Goal: Task Accomplishment & Management: Manage account settings

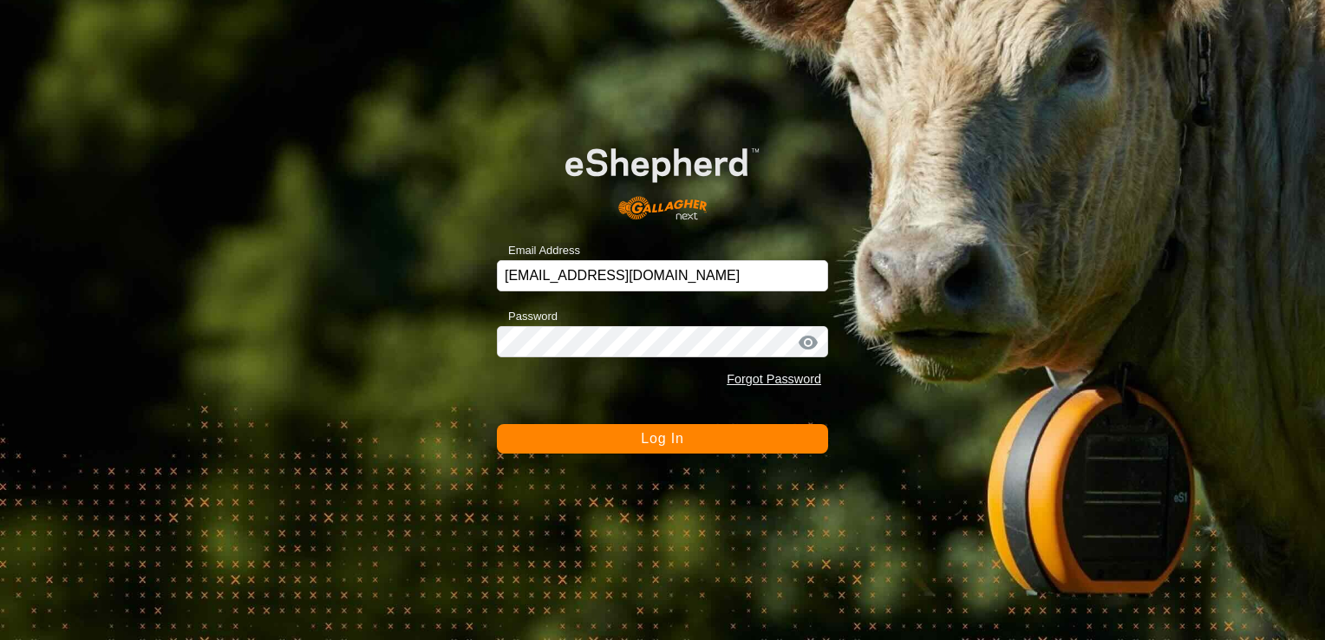
click at [679, 442] on span "Log In" at bounding box center [662, 438] width 42 height 15
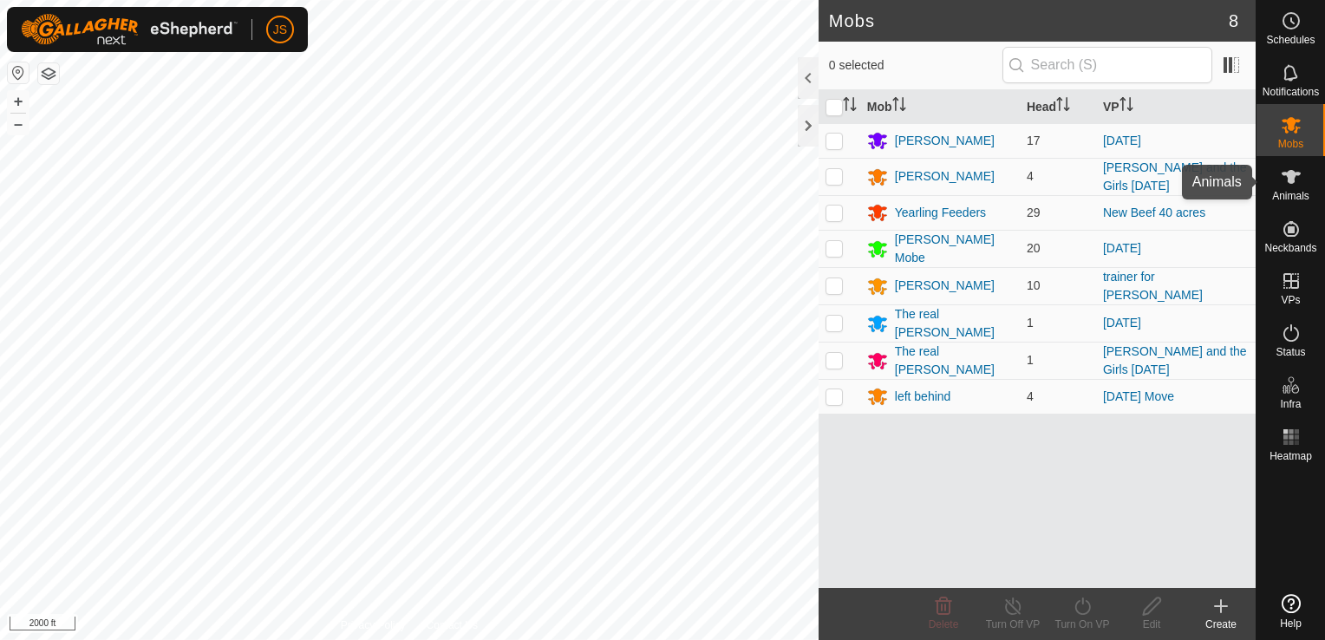
click at [1306, 186] on div "Animals" at bounding box center [1290, 182] width 68 height 52
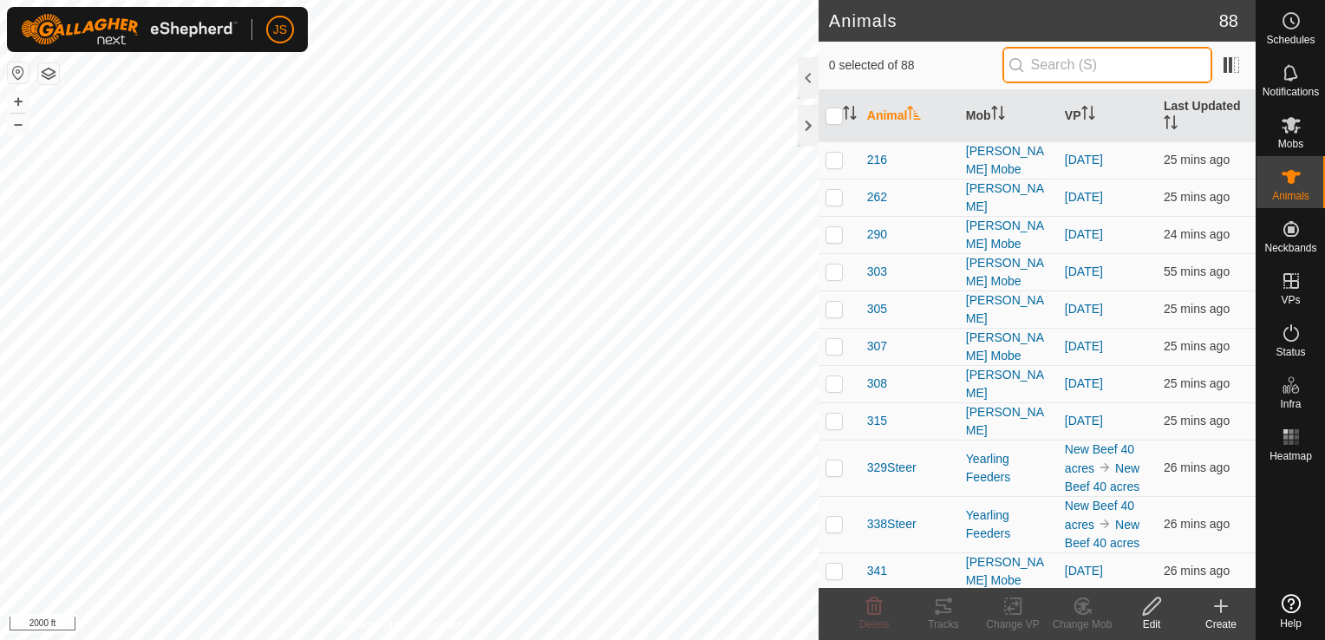
click at [1085, 70] on input "text" at bounding box center [1107, 65] width 210 height 36
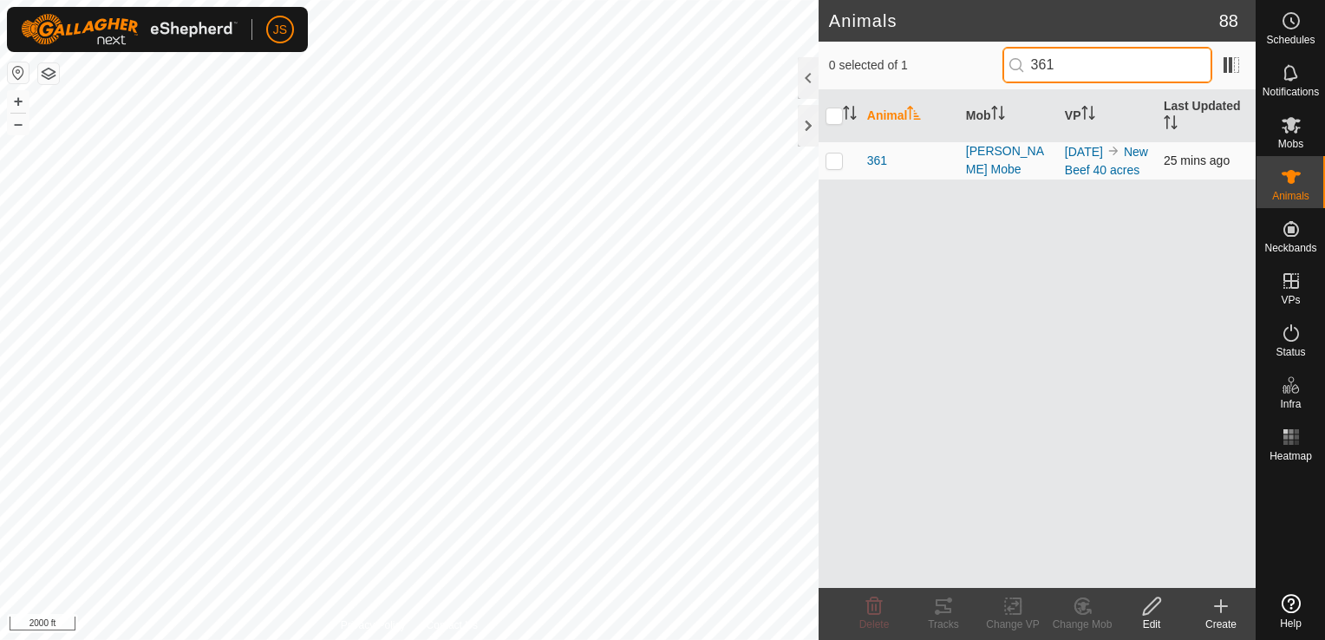
type input "361"
click at [832, 165] on p-checkbox at bounding box center [833, 160] width 17 height 14
checkbox input "true"
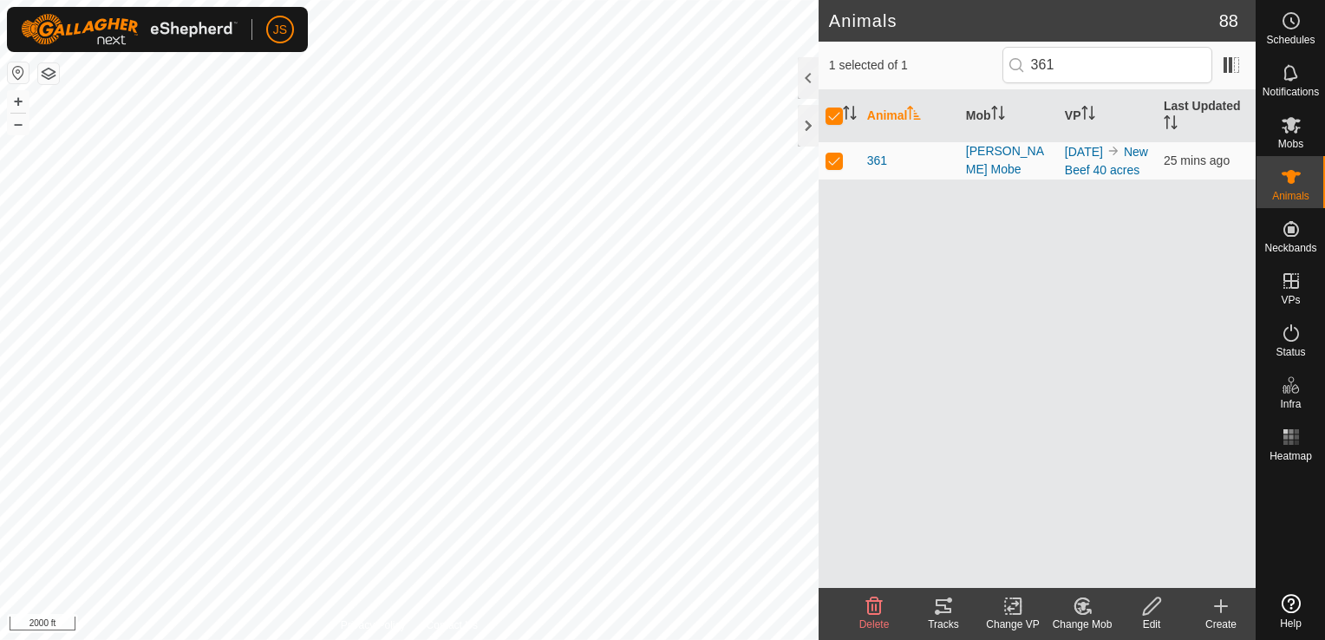
click at [1084, 622] on div "Change Mob" at bounding box center [1081, 624] width 69 height 16
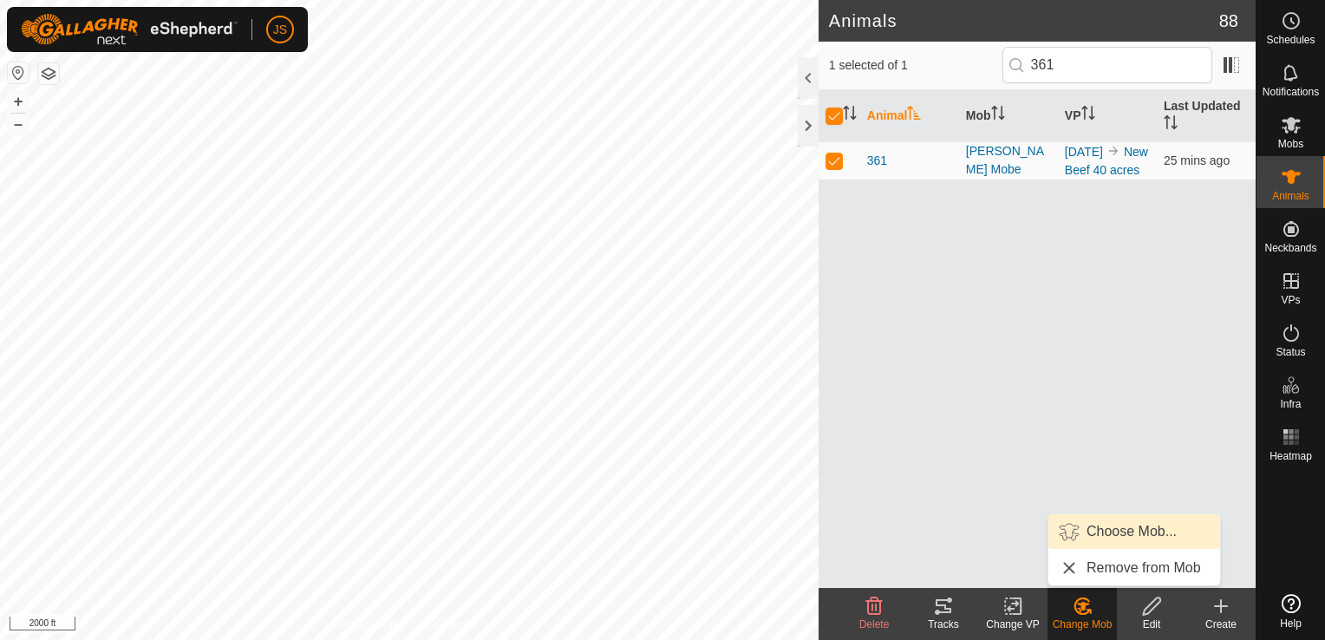
click at [1086, 527] on link "Choose Mob..." at bounding box center [1134, 531] width 172 height 35
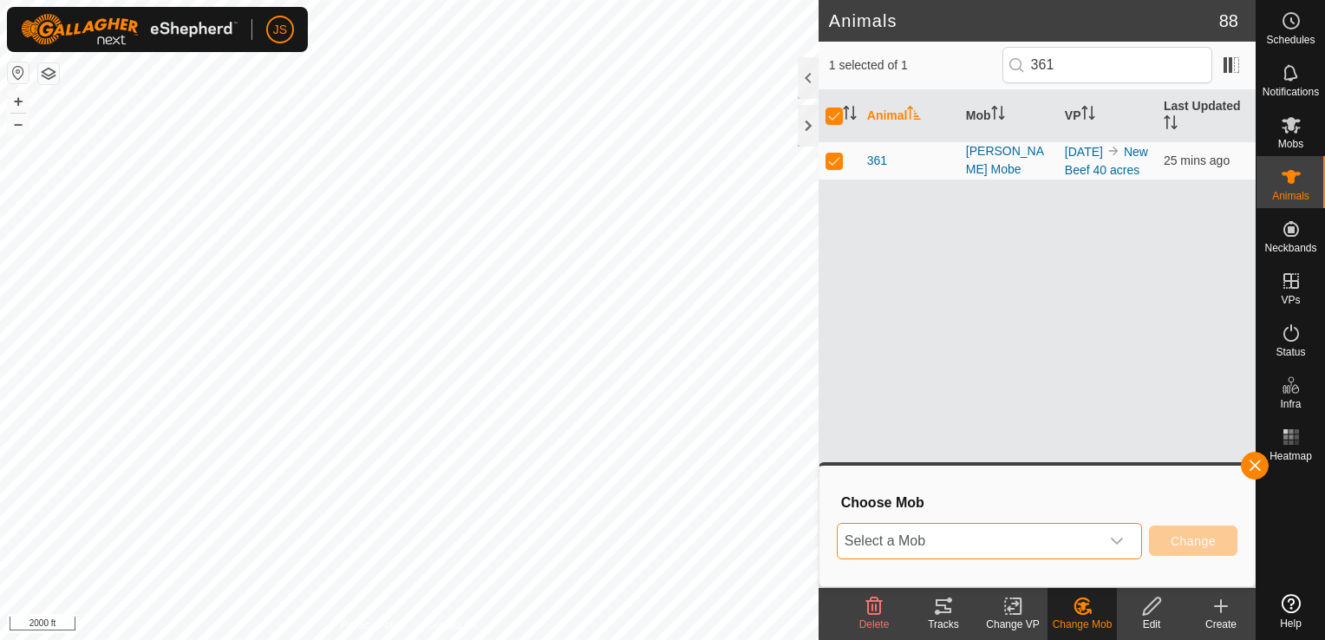
click at [1019, 532] on span "Select a Mob" at bounding box center [968, 541] width 262 height 35
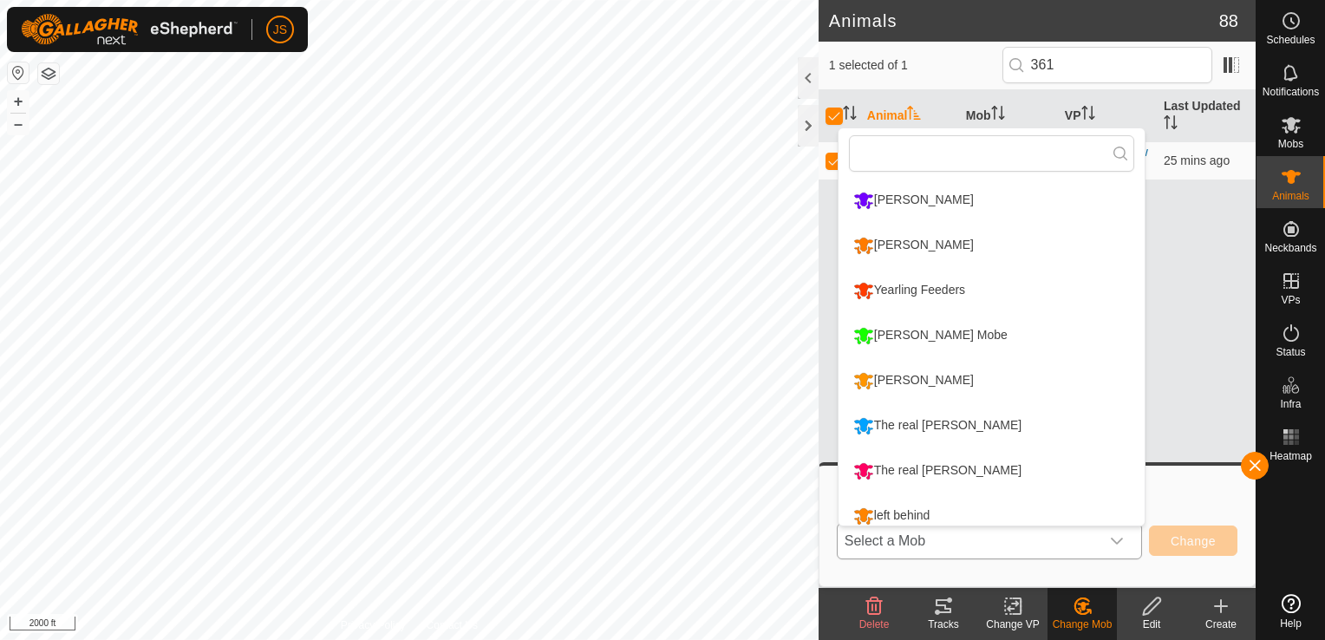
scroll to position [12, 0]
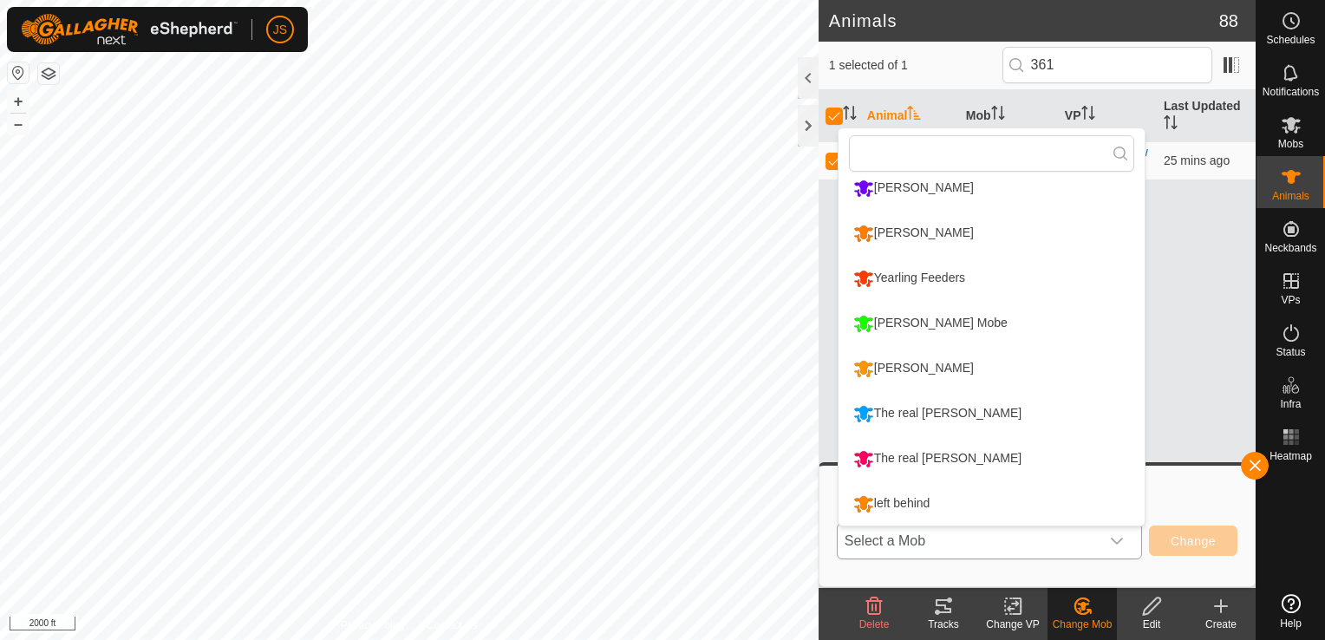
click at [937, 275] on li "Yearling Feeders" at bounding box center [991, 278] width 306 height 43
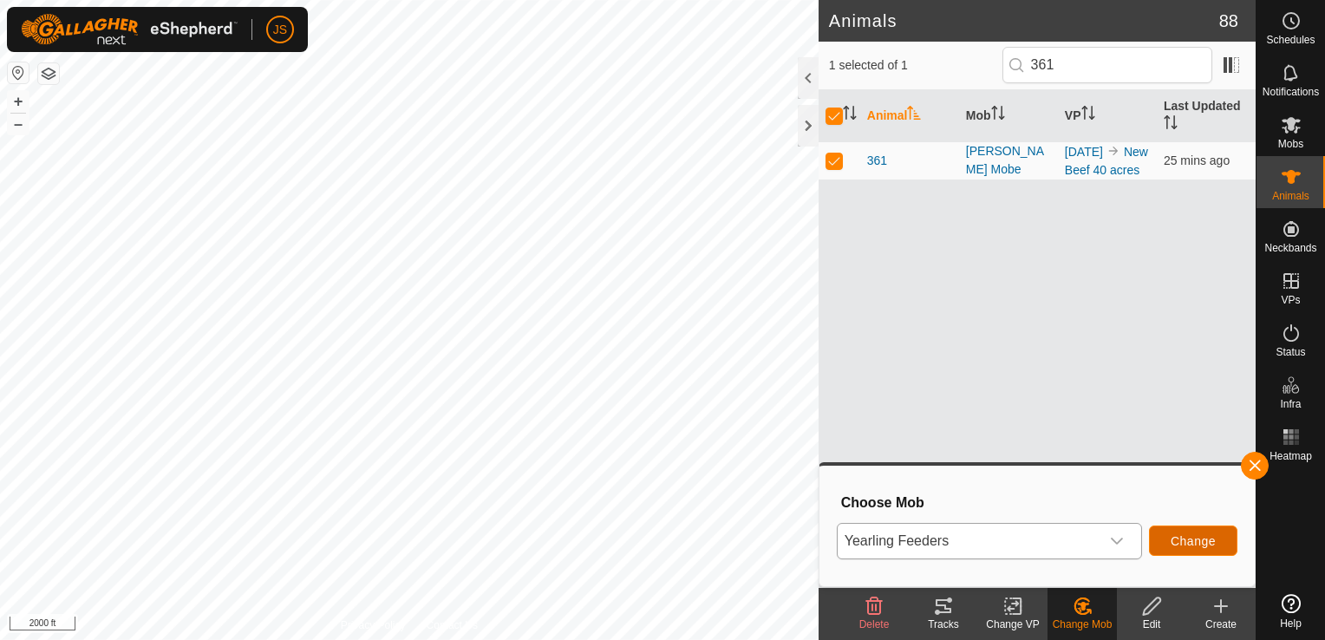
click at [1172, 542] on span "Change" at bounding box center [1192, 541] width 45 height 14
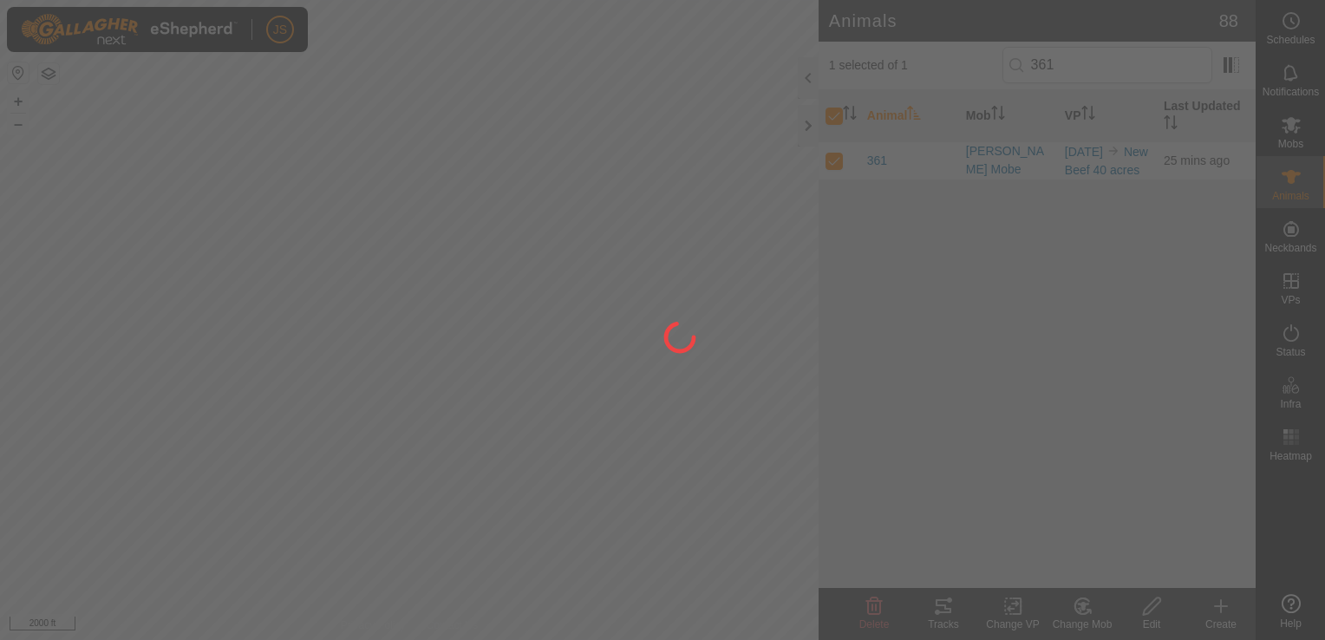
checkbox input "false"
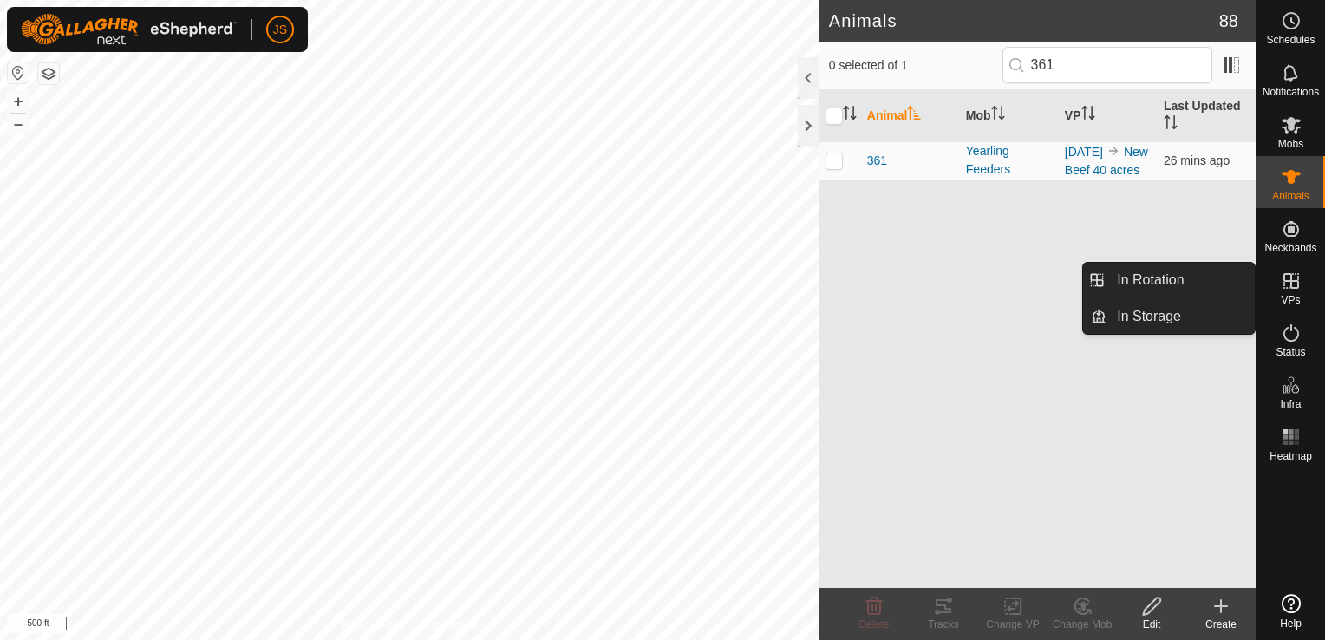
click at [1300, 290] on icon at bounding box center [1290, 280] width 21 height 21
drag, startPoint x: 1222, startPoint y: 289, endPoint x: 1163, endPoint y: 282, distance: 59.4
click at [1174, 283] on link "In Rotation" at bounding box center [1180, 280] width 148 height 35
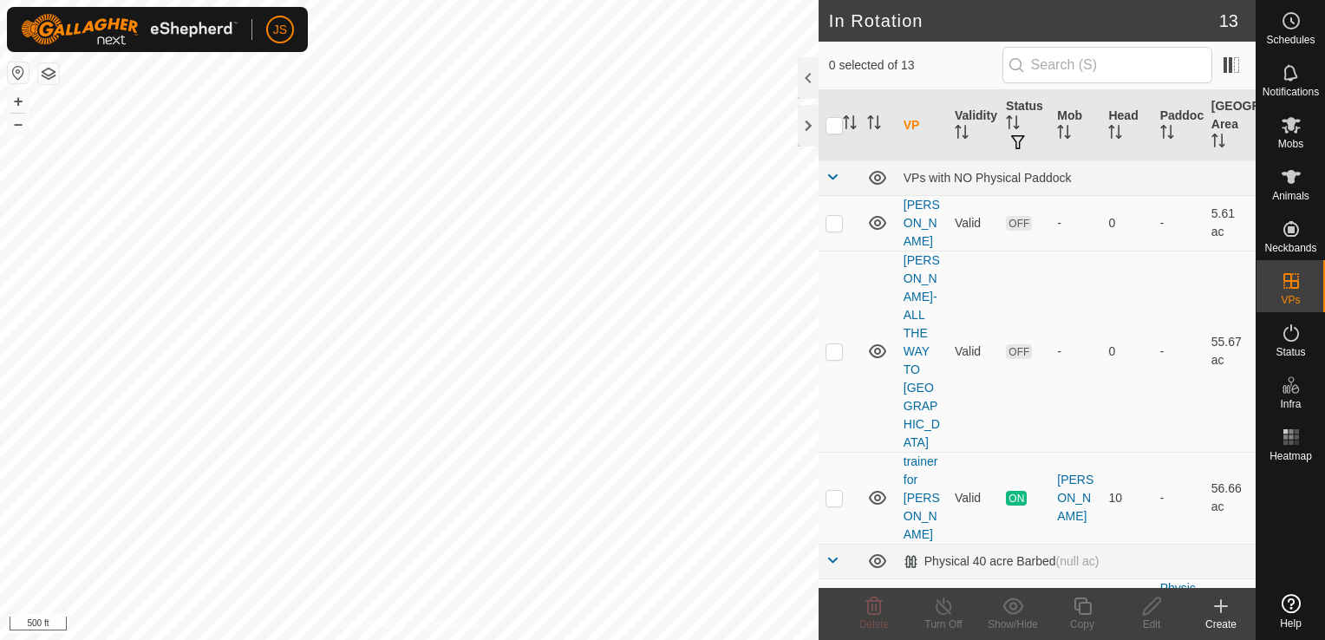
scroll to position [1140, 0]
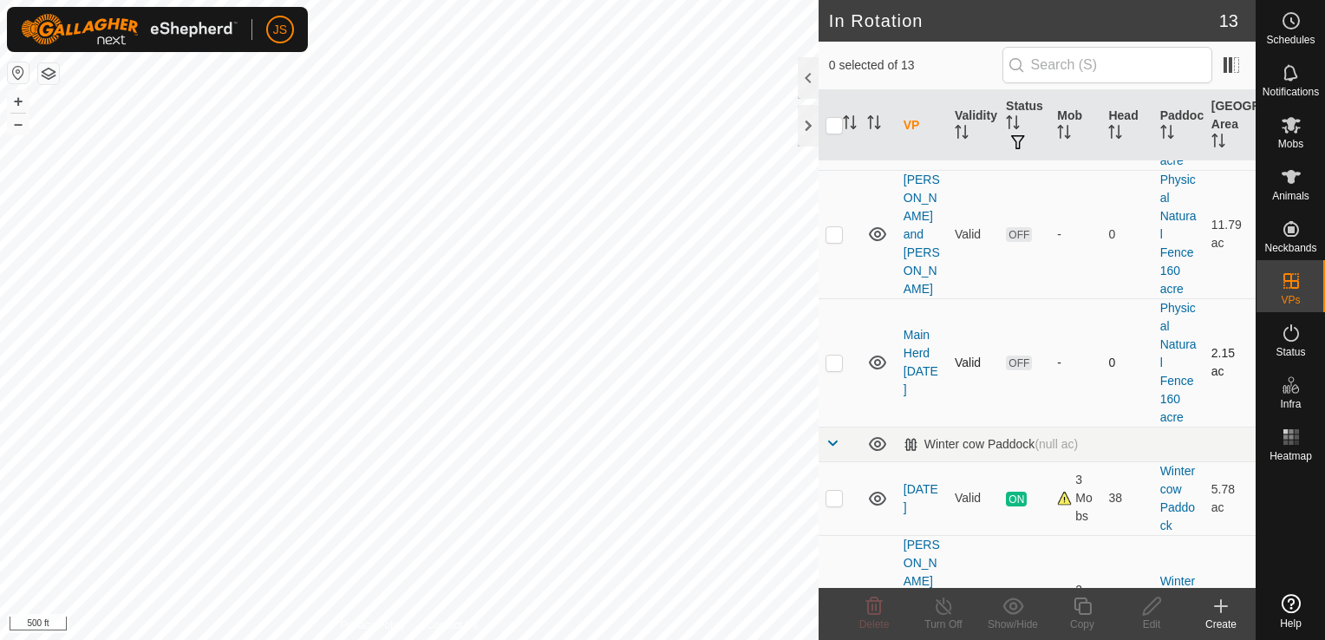
click at [830, 355] on p-checkbox at bounding box center [833, 362] width 17 height 14
checkbox input "true"
click at [1157, 608] on icon at bounding box center [1152, 606] width 22 height 21
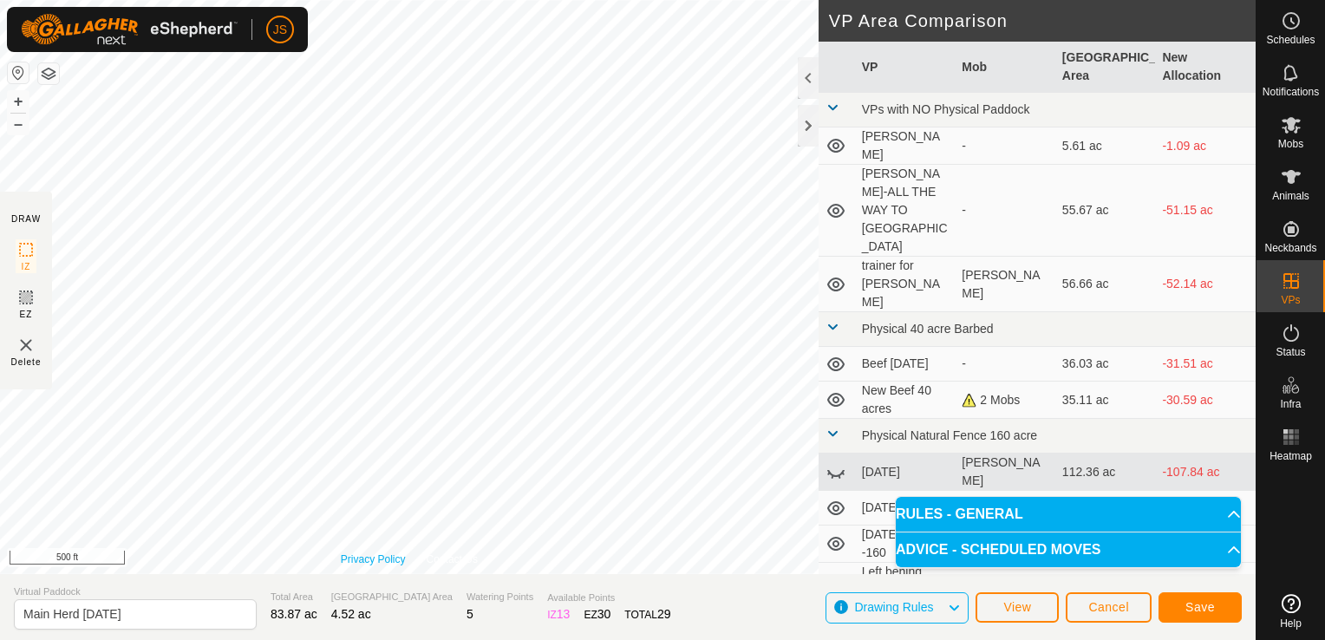
click at [342, 551] on link "Privacy Policy" at bounding box center [373, 559] width 65 height 16
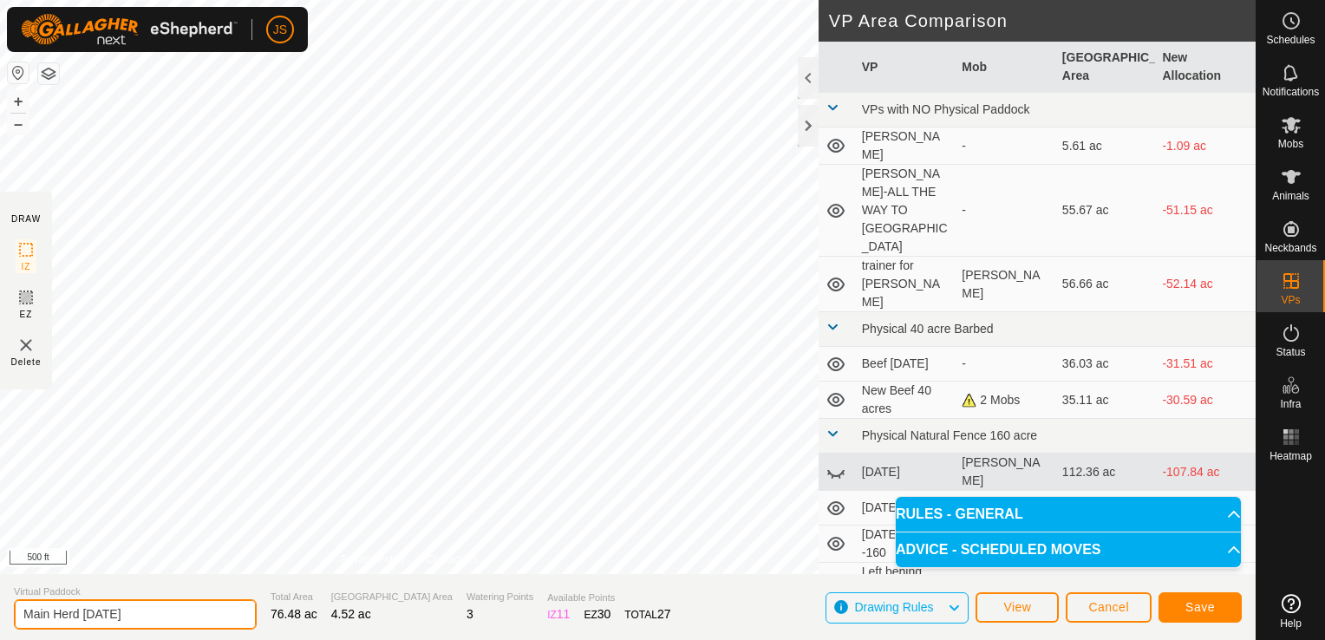
drag, startPoint x: 62, startPoint y: 615, endPoint x: 0, endPoint y: 577, distance: 72.0
click at [0, 584] on html "JS Schedules Notifications Mobs Animals Neckbands VPs Status Infra Heatmap Help…" at bounding box center [662, 320] width 1325 height 640
type input "O"
type input "Post Preg test"
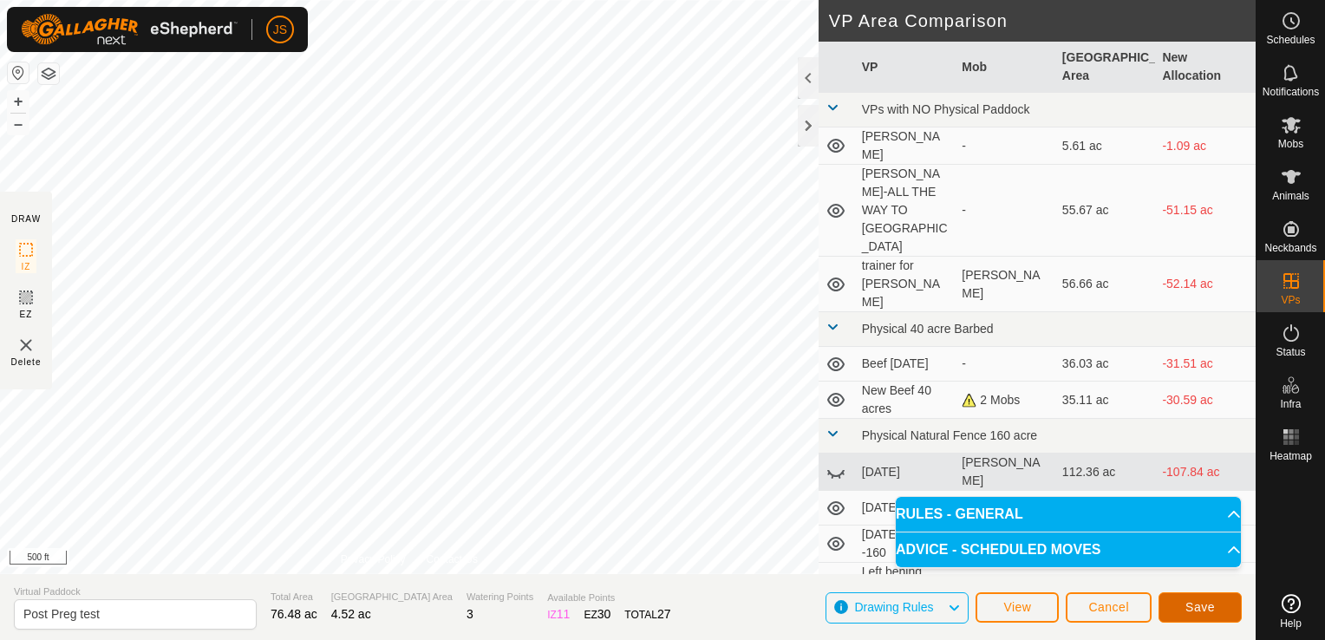
click at [1202, 609] on span "Save" at bounding box center [1199, 607] width 29 height 14
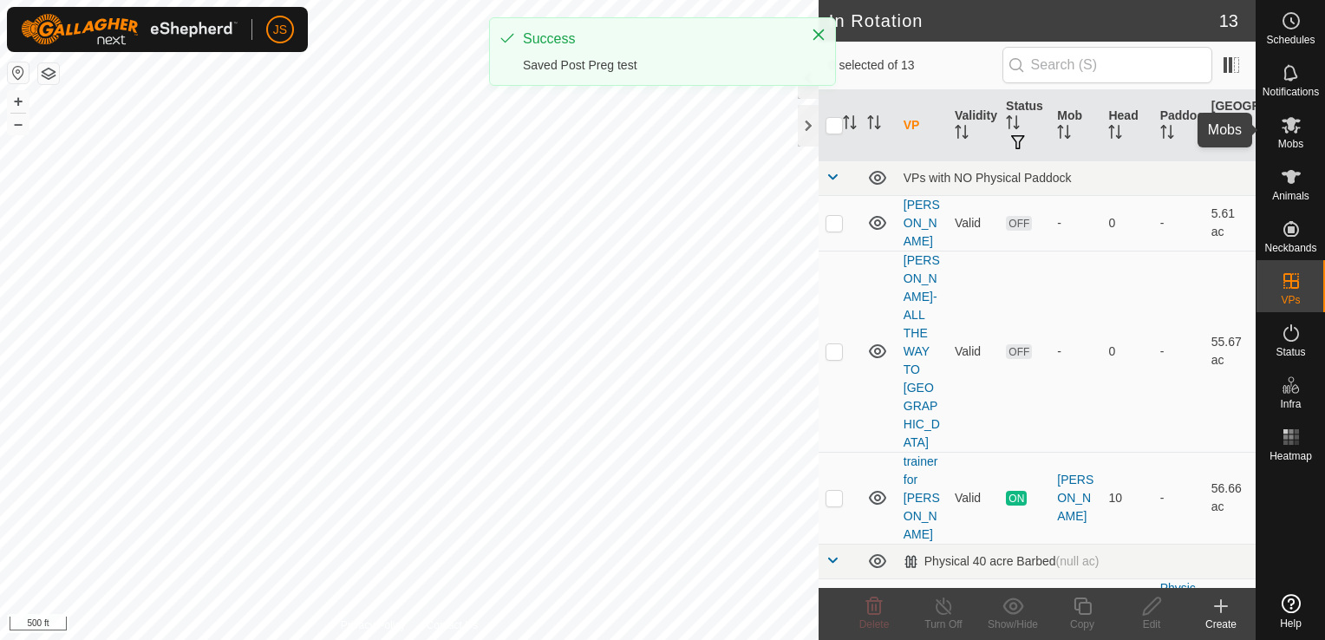
click at [1293, 118] on icon at bounding box center [1290, 125] width 19 height 16
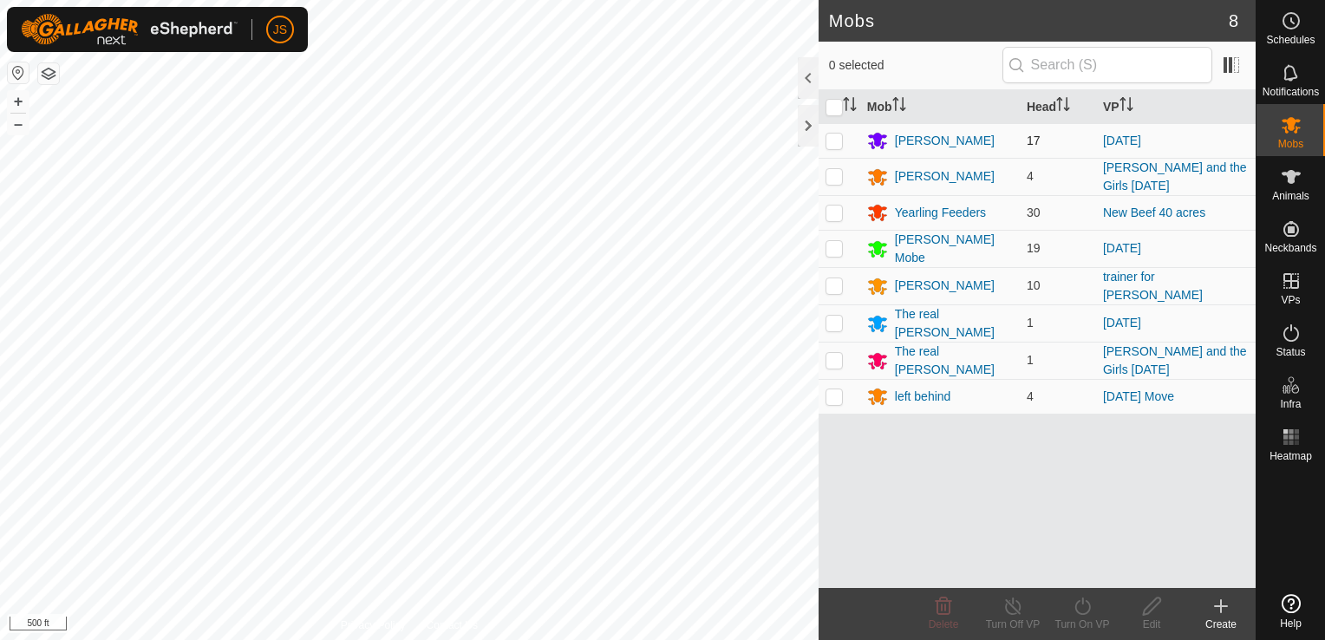
click at [829, 134] on p-checkbox at bounding box center [833, 141] width 17 height 14
checkbox input "true"
click at [832, 250] on p-checkbox at bounding box center [833, 248] width 17 height 14
checkbox input "true"
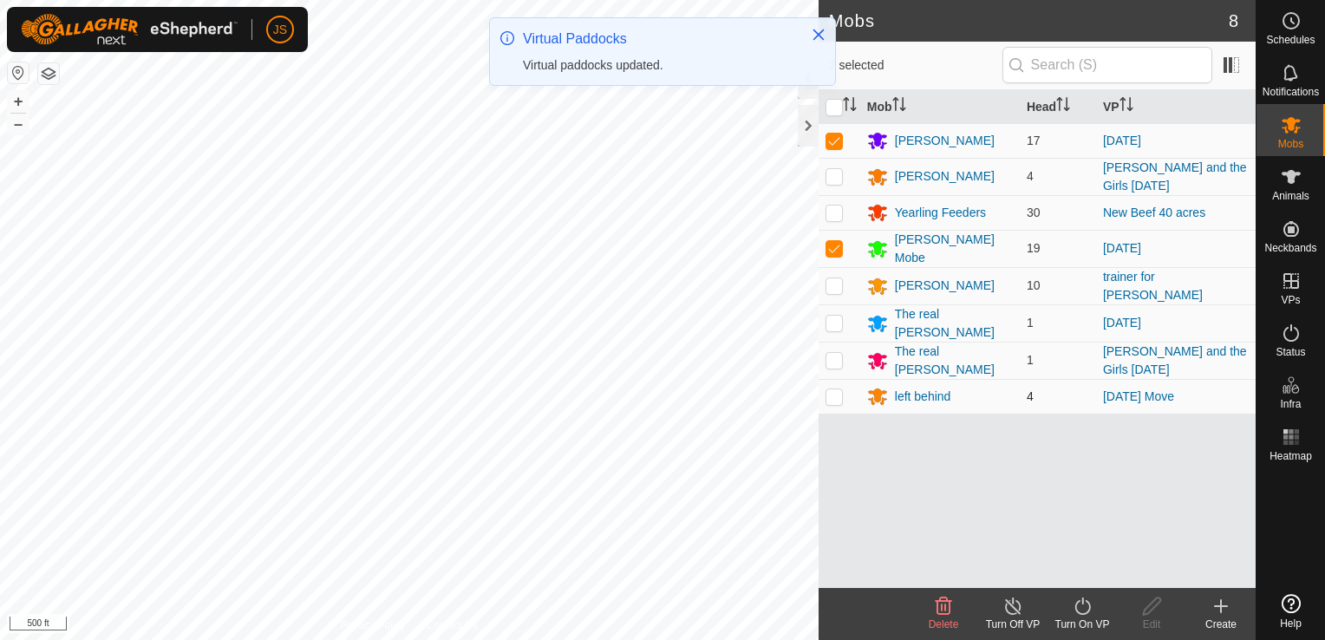
click at [832, 390] on p-checkbox at bounding box center [833, 396] width 17 height 14
checkbox input "true"
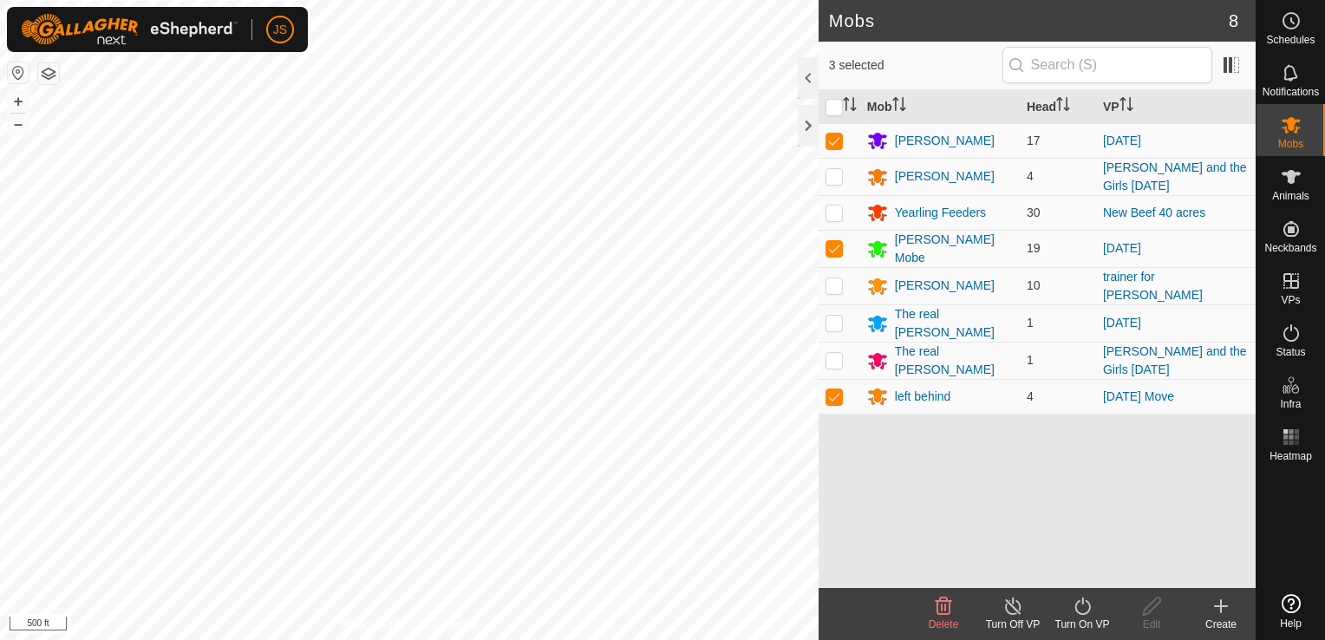
click at [1084, 615] on icon at bounding box center [1083, 606] width 22 height 21
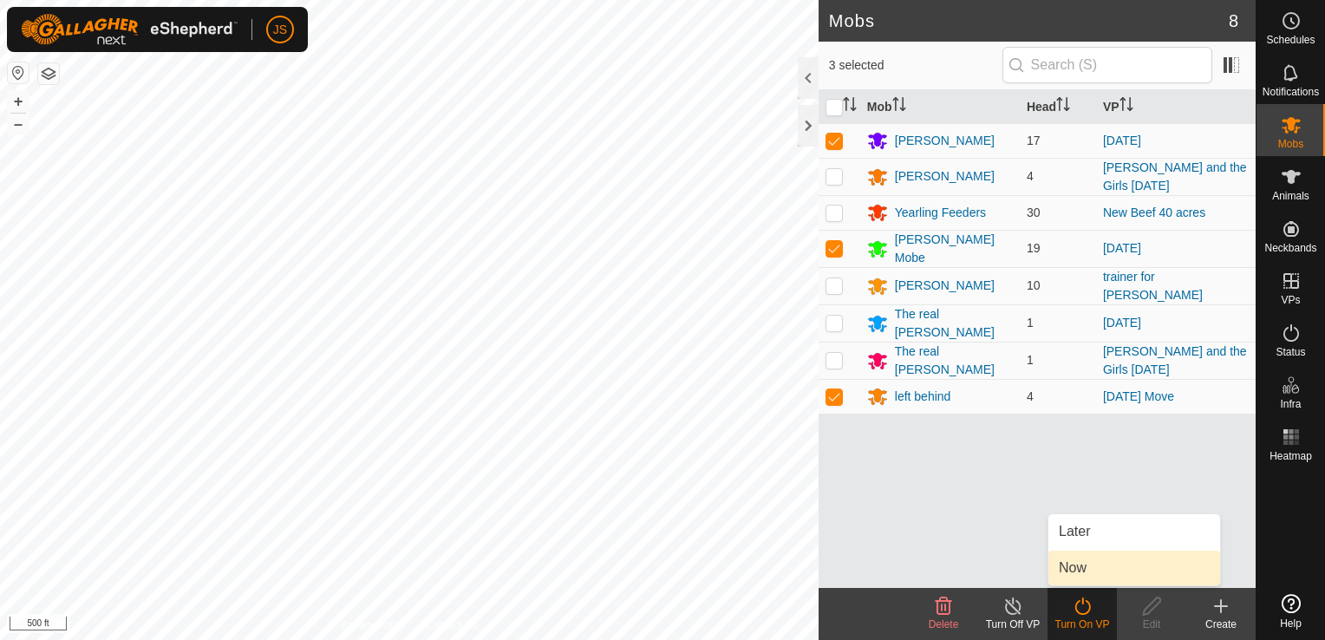
click at [1078, 571] on link "Now" at bounding box center [1134, 567] width 172 height 35
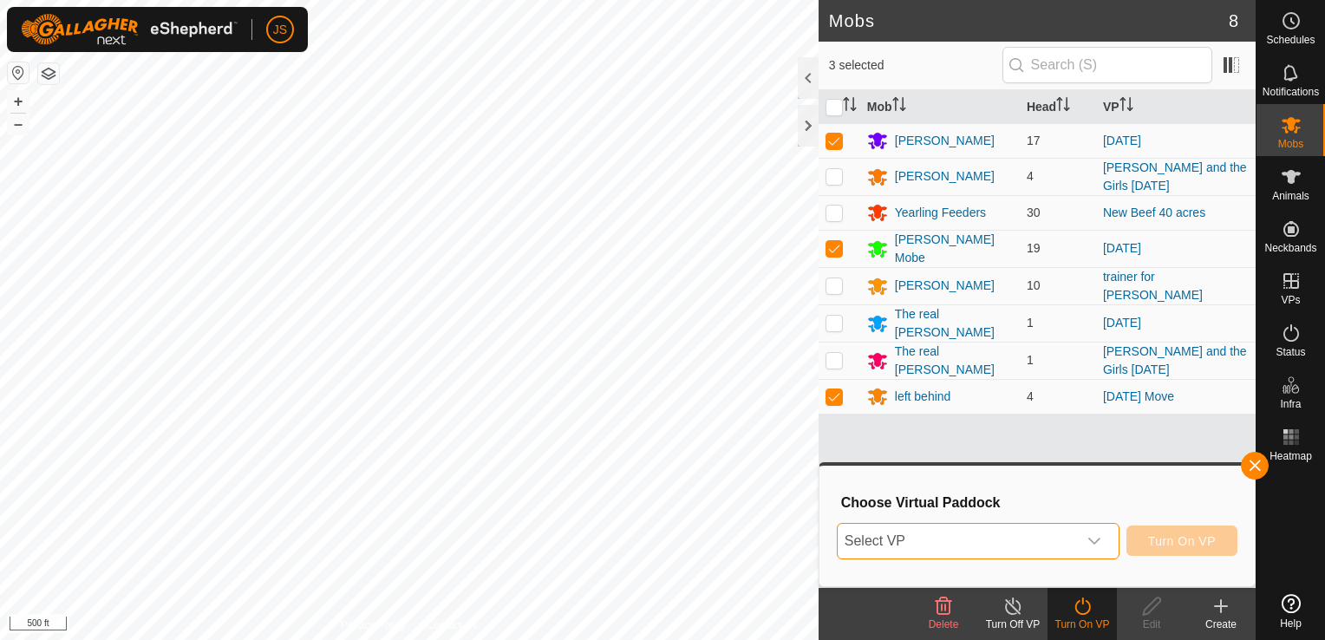
click at [900, 548] on span "Select VP" at bounding box center [956, 541] width 239 height 35
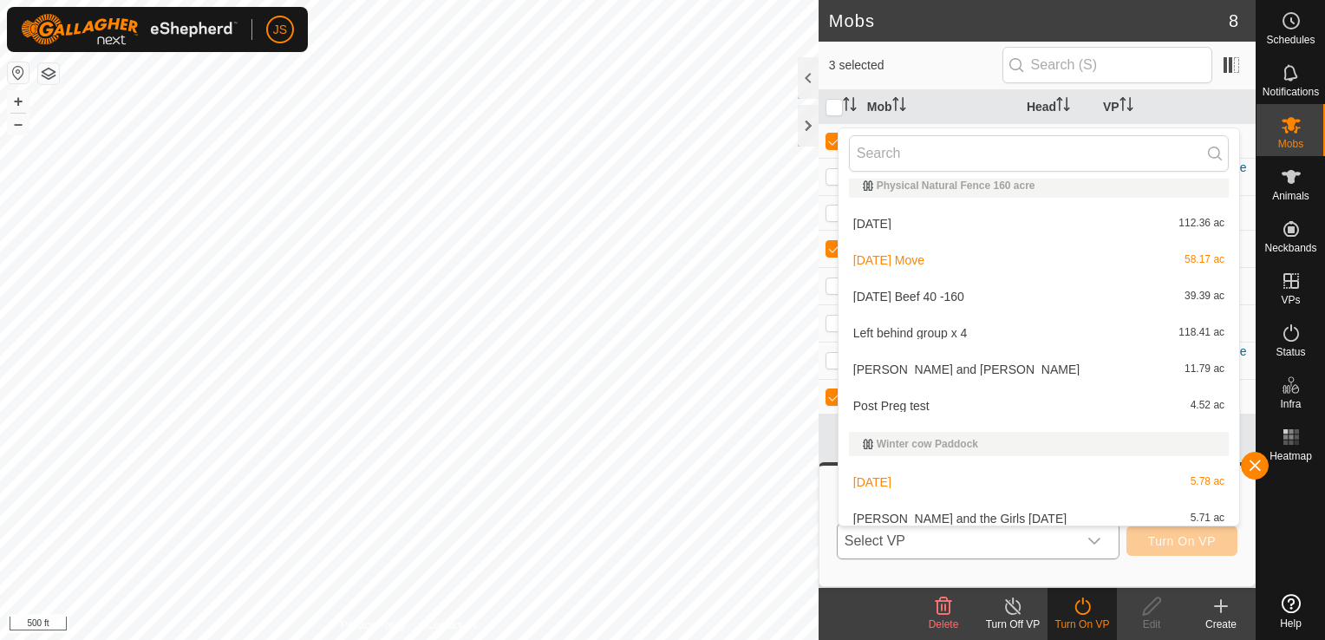
scroll to position [284, 0]
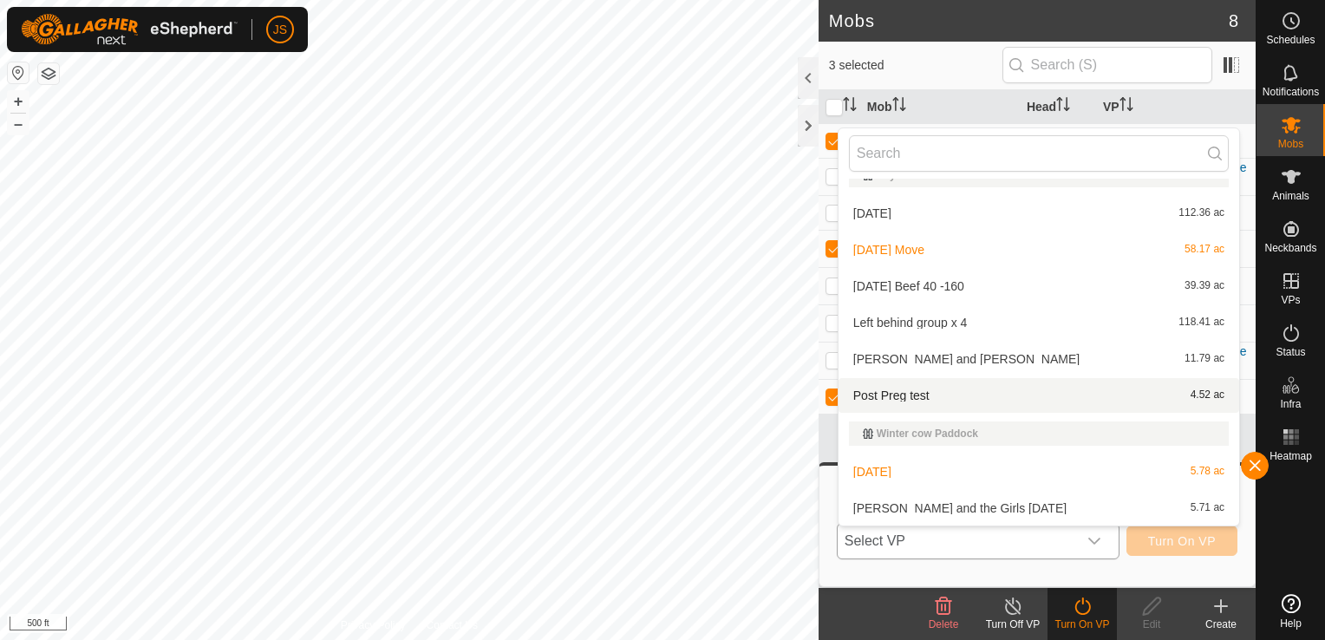
click at [1026, 394] on li "Post Preg test 4.52 ac" at bounding box center [1038, 395] width 401 height 35
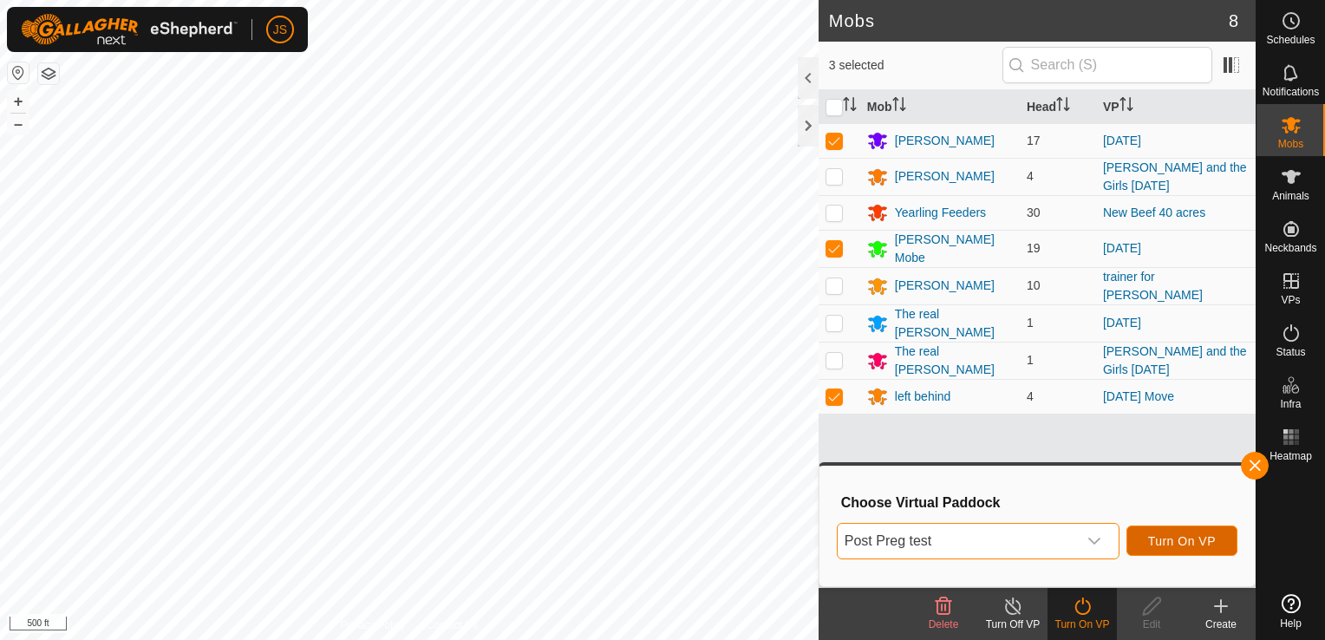
click at [1188, 537] on span "Turn On VP" at bounding box center [1182, 541] width 68 height 14
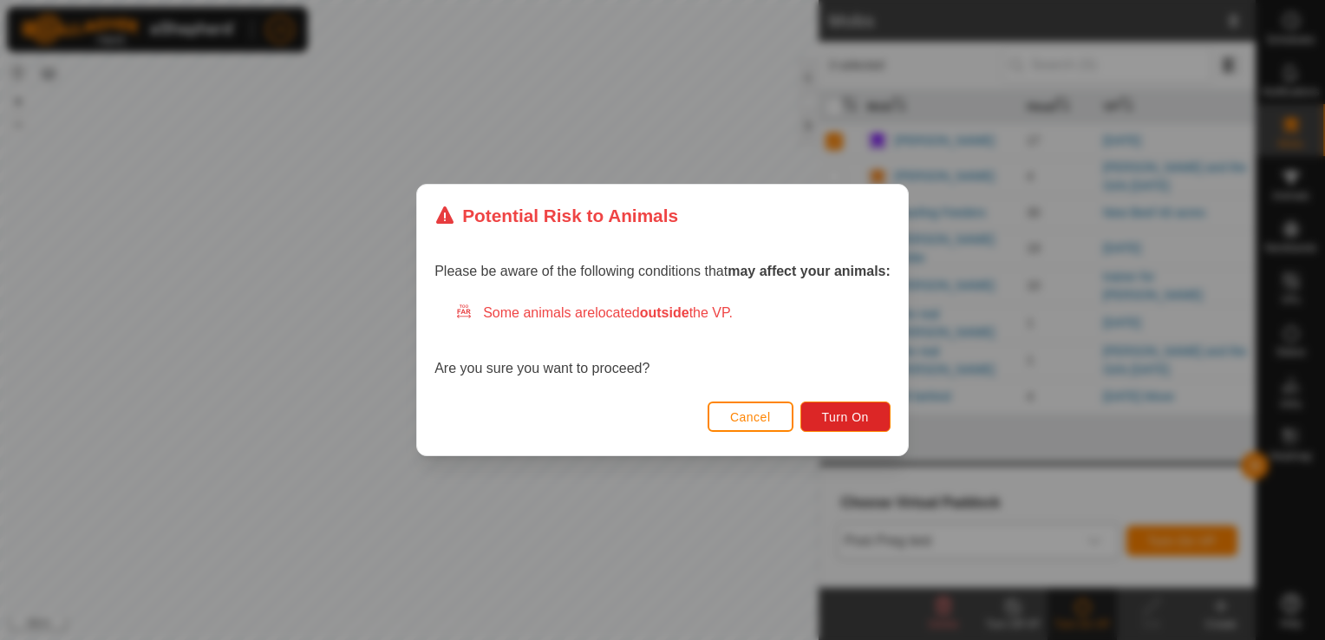
click at [741, 417] on span "Cancel" at bounding box center [750, 417] width 41 height 14
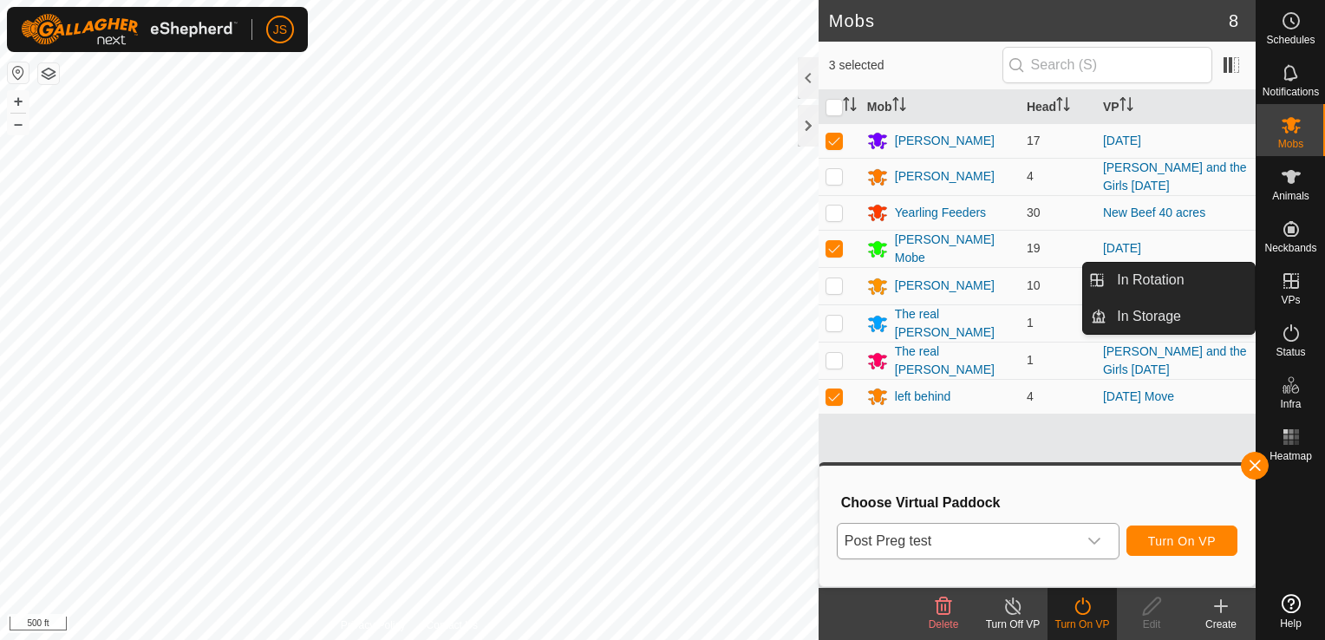
click at [1297, 272] on icon at bounding box center [1290, 280] width 21 height 21
click at [1134, 283] on link "In Rotation" at bounding box center [1180, 280] width 148 height 35
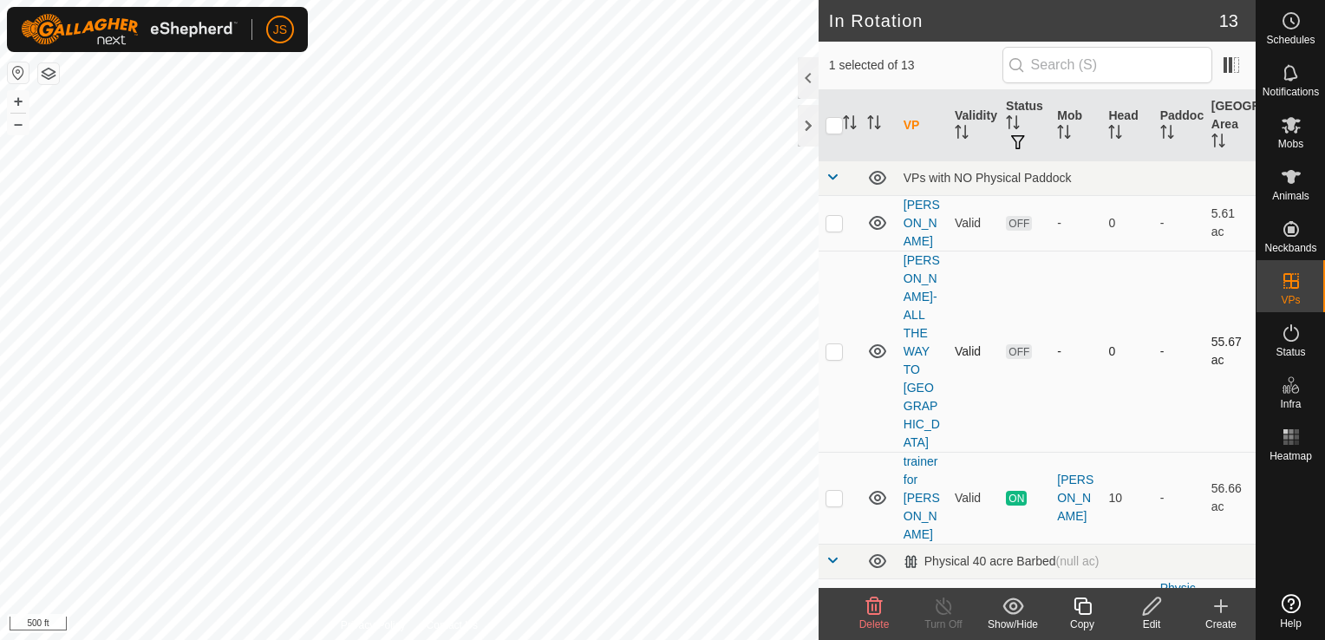
scroll to position [1140, 0]
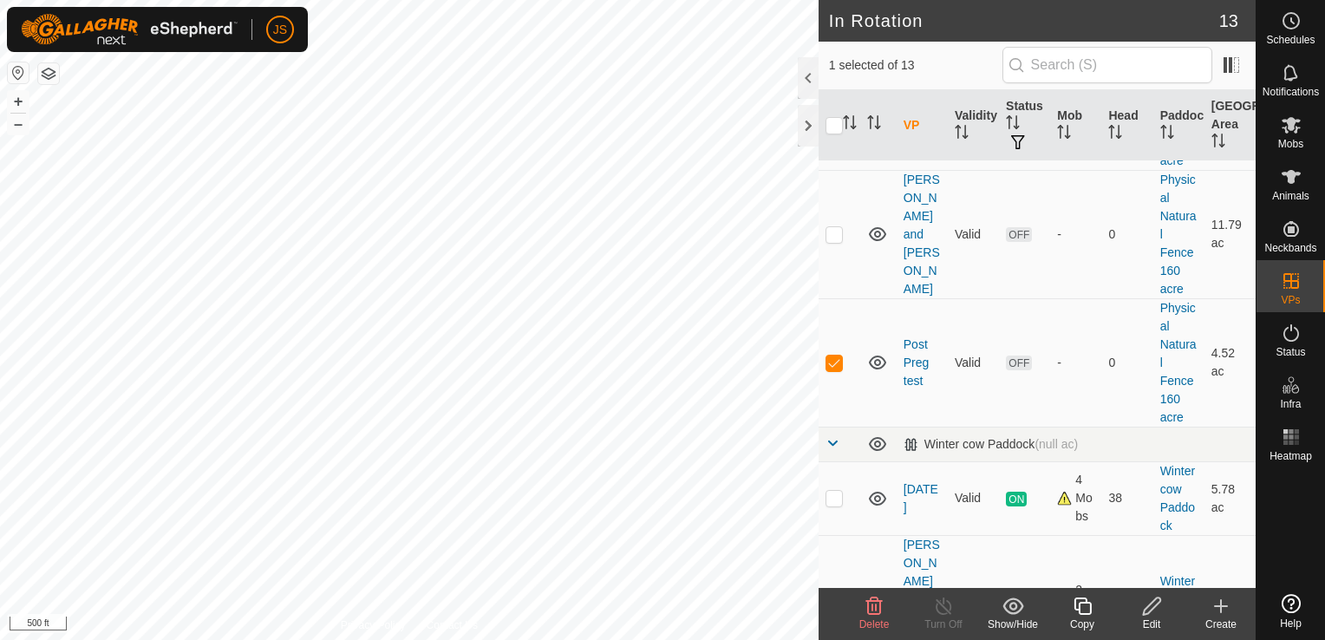
click at [1154, 611] on icon at bounding box center [1152, 606] width 22 height 21
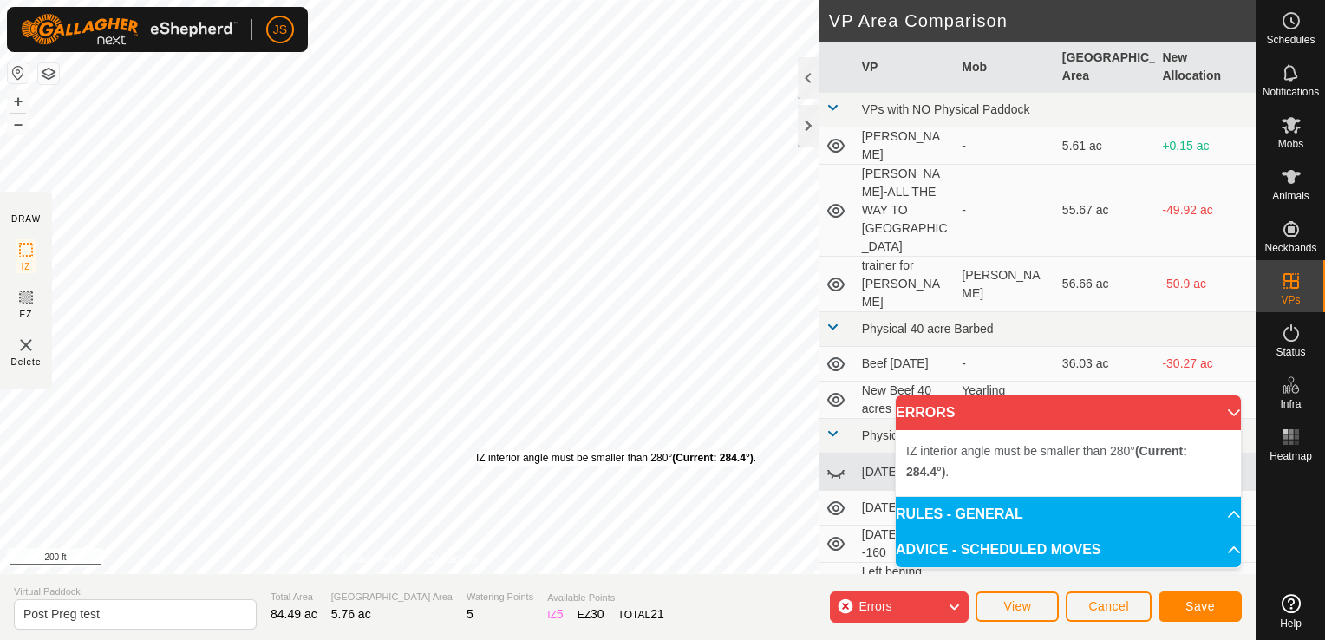
click at [475, 450] on div "IZ interior angle must be smaller than 280° (Current: 284.4°) . + – ⇧ i 200 ft" at bounding box center [409, 287] width 818 height 574
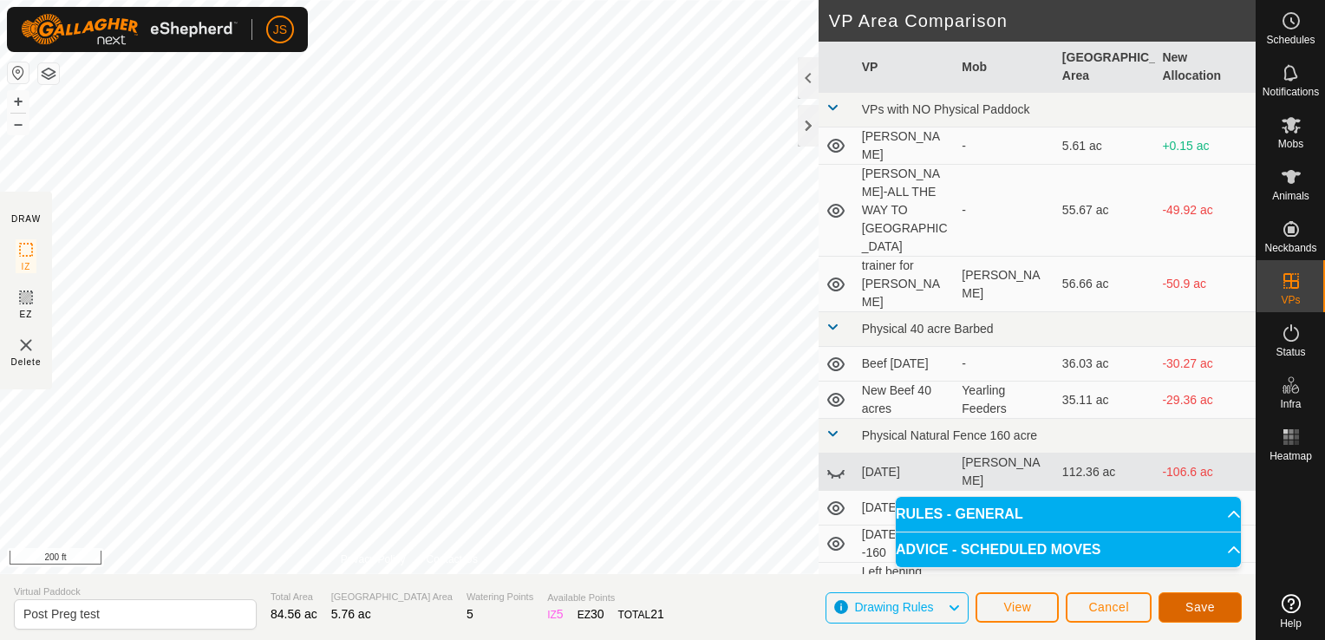
click at [1193, 607] on span "Save" at bounding box center [1199, 607] width 29 height 14
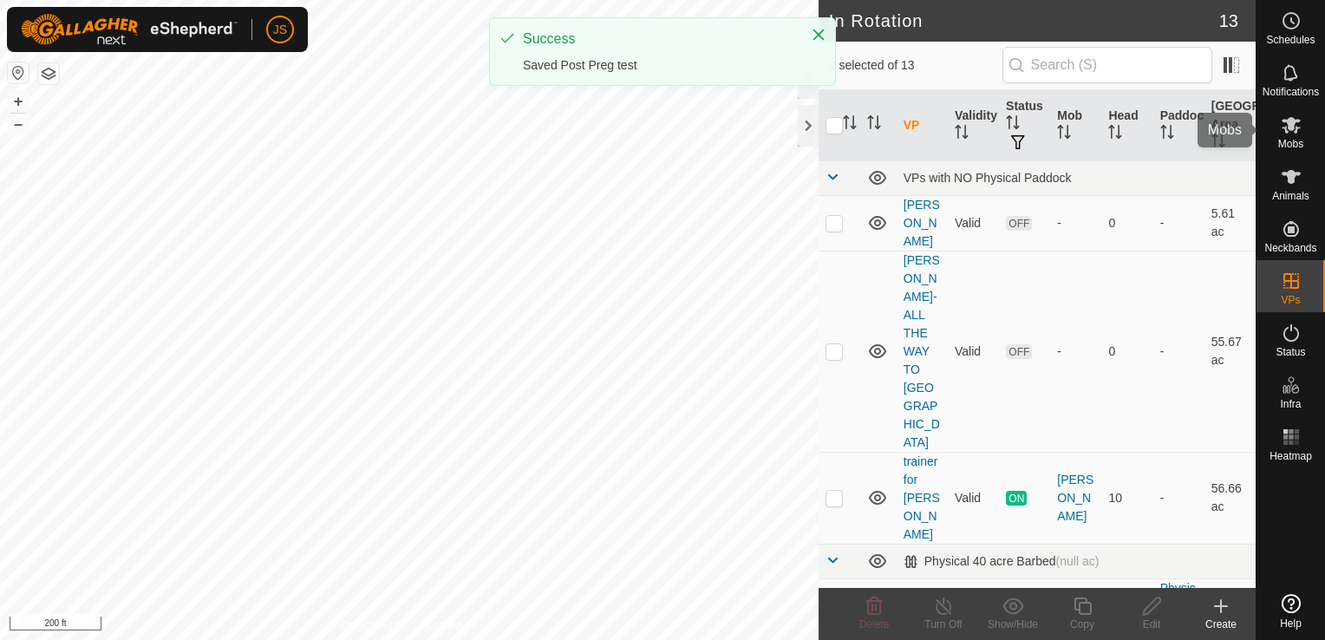
click at [1293, 131] on icon at bounding box center [1290, 125] width 19 height 16
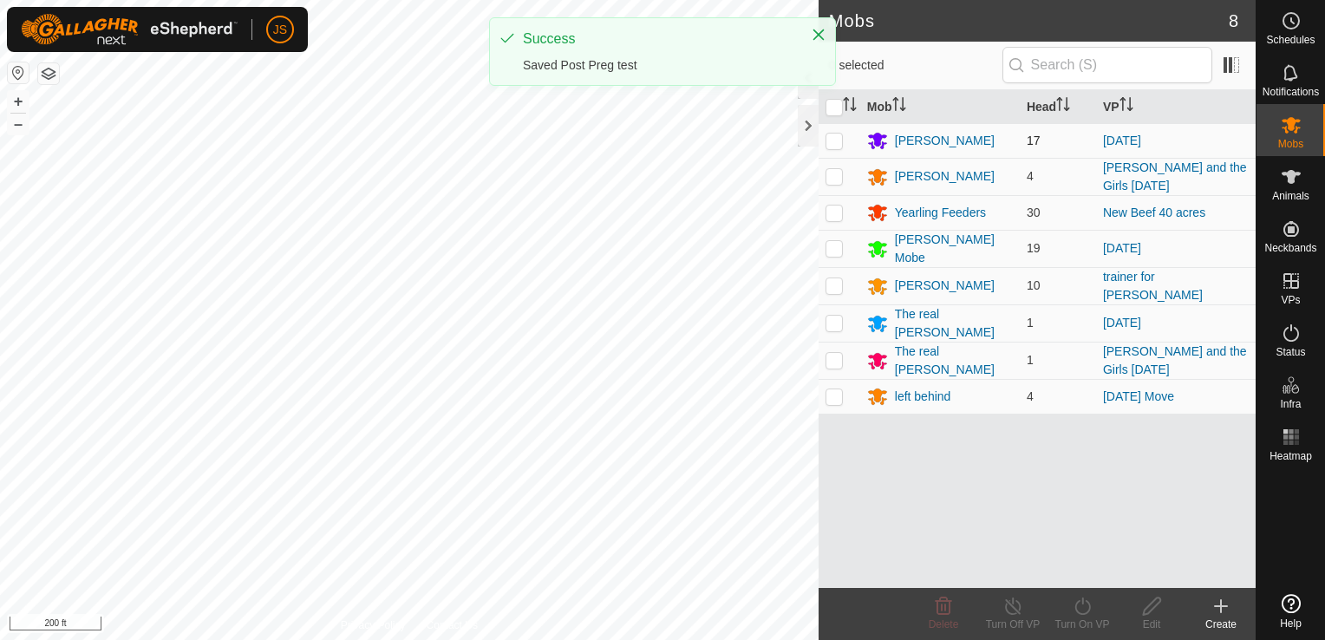
click at [832, 138] on p-checkbox at bounding box center [833, 141] width 17 height 14
checkbox input "true"
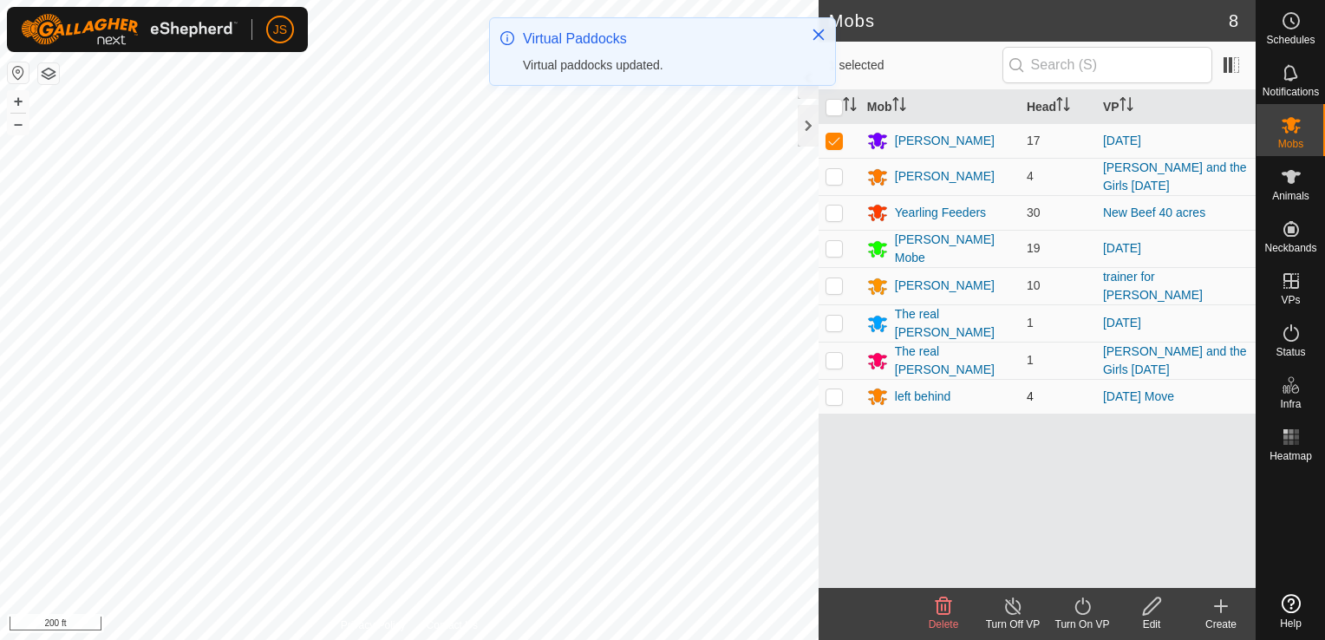
click at [832, 390] on p-checkbox at bounding box center [833, 396] width 17 height 14
checkbox input "true"
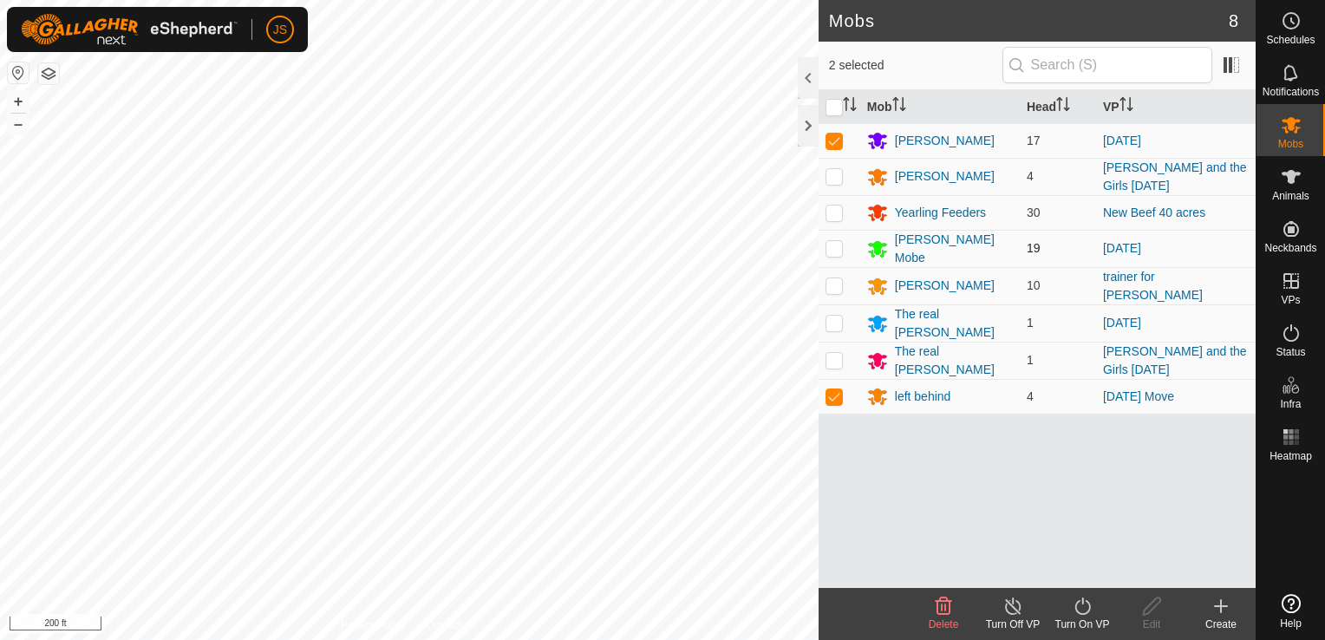
click at [830, 243] on p-checkbox at bounding box center [833, 248] width 17 height 14
checkbox input "true"
click at [1006, 610] on icon at bounding box center [1013, 605] width 16 height 17
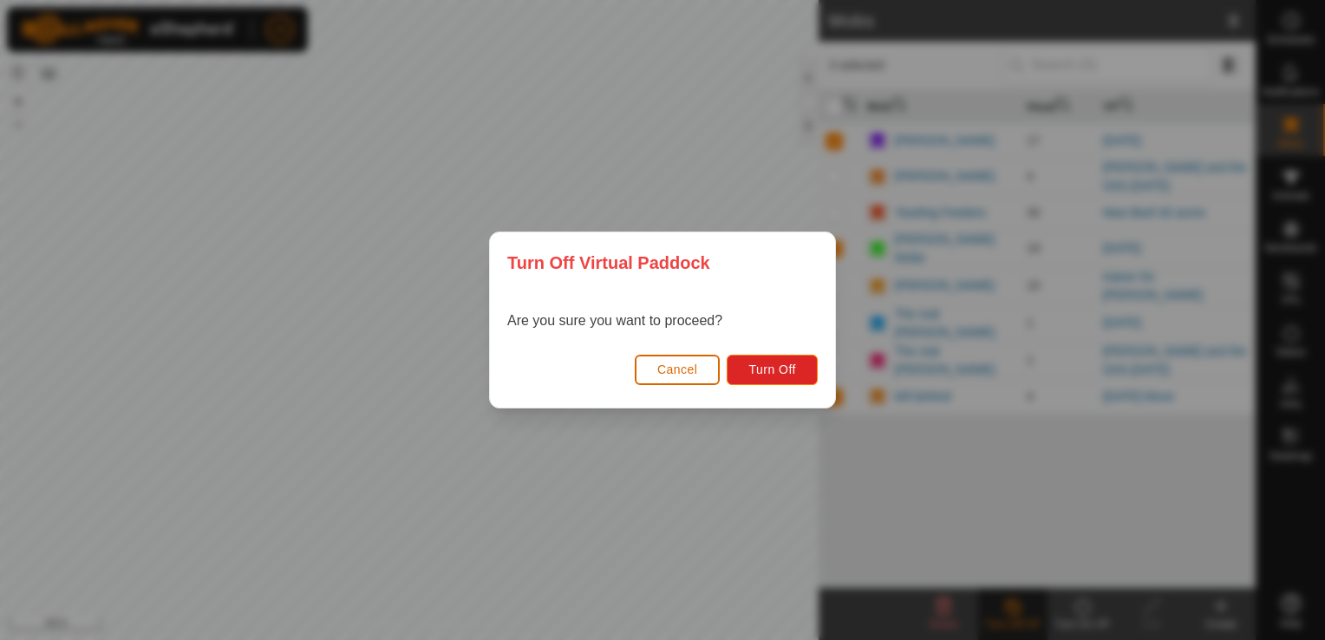
click at [676, 373] on span "Cancel" at bounding box center [677, 369] width 41 height 14
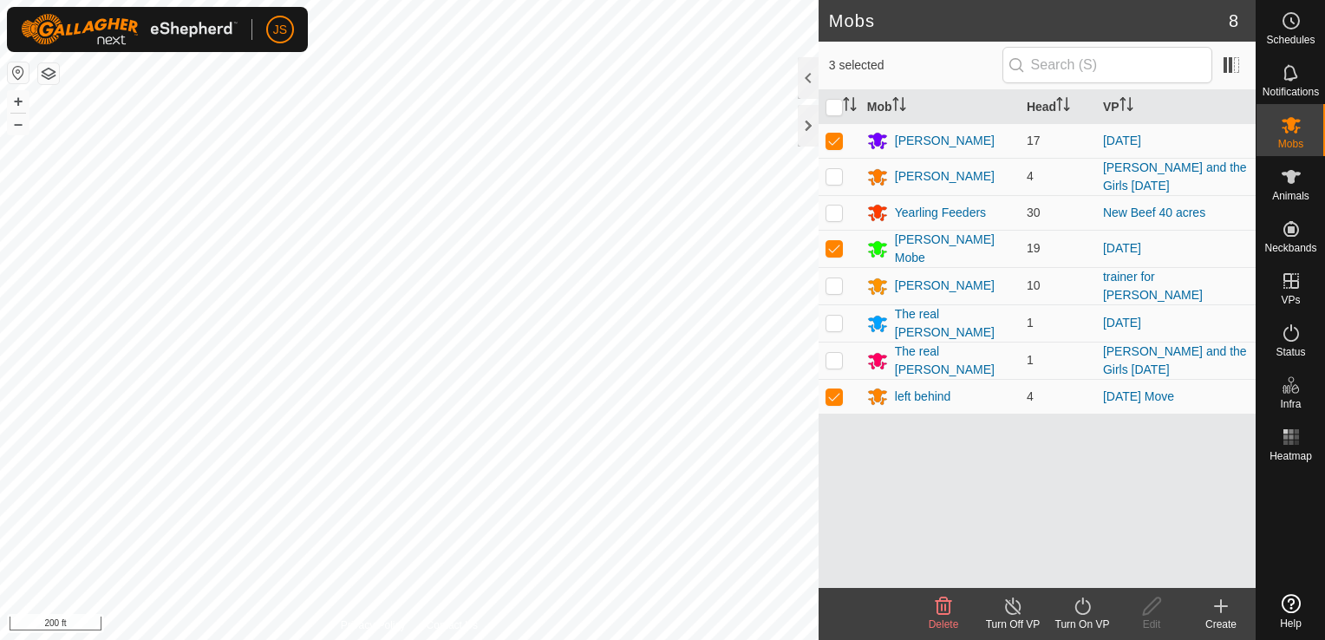
click at [1083, 603] on icon at bounding box center [1083, 606] width 22 height 21
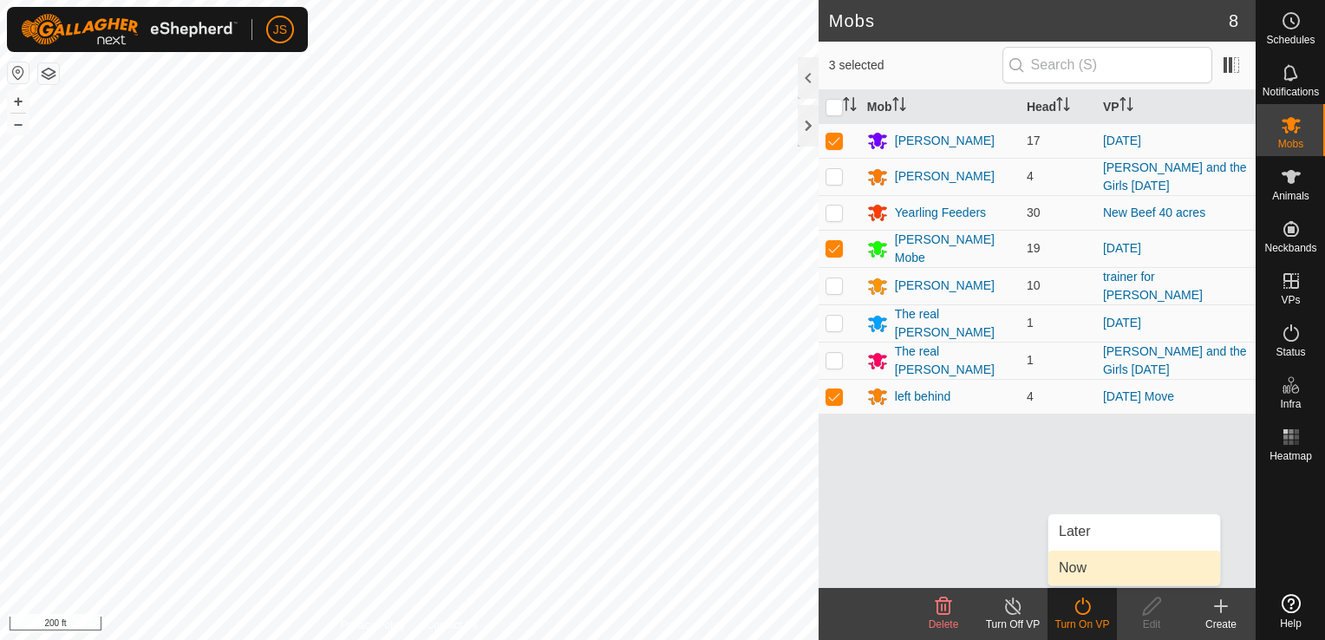
click at [1082, 572] on link "Now" at bounding box center [1134, 567] width 172 height 35
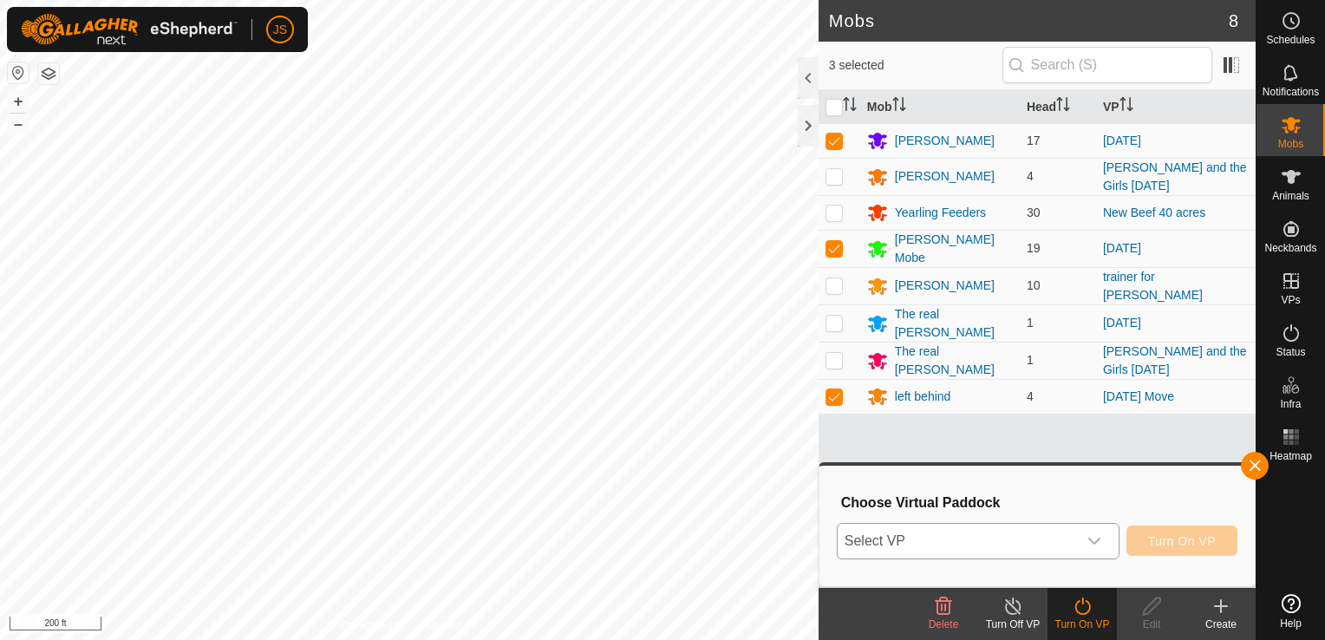
click at [1031, 550] on span "Select VP" at bounding box center [956, 541] width 239 height 35
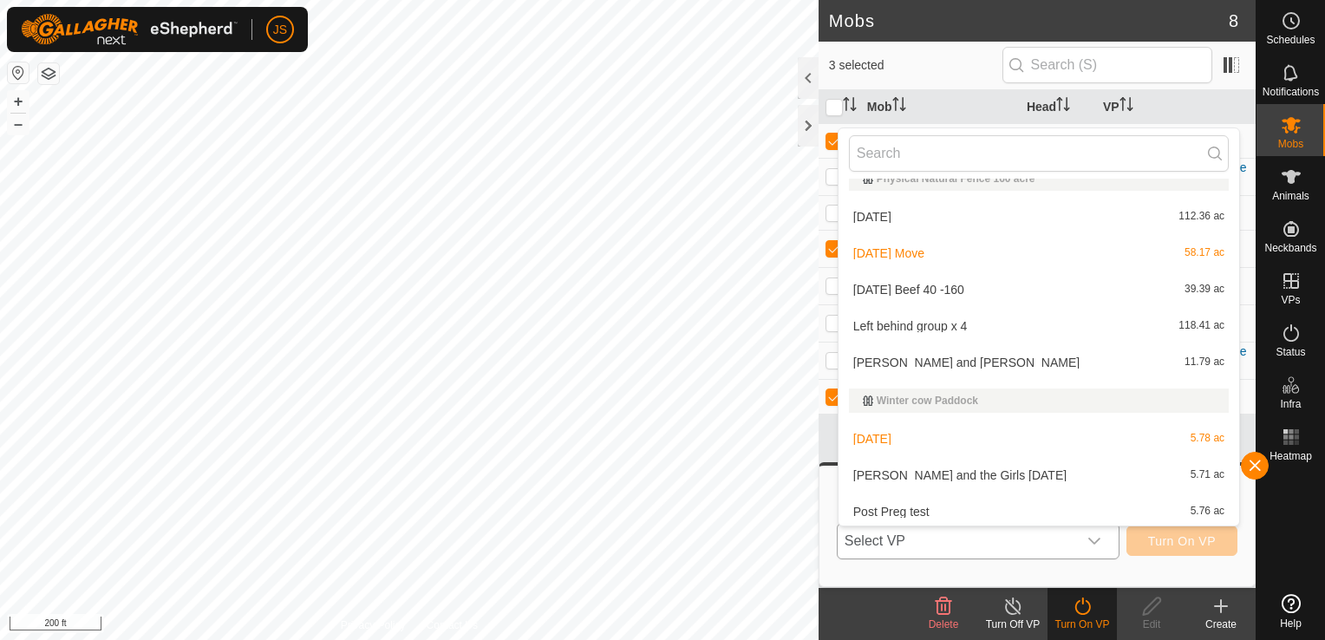
scroll to position [284, 0]
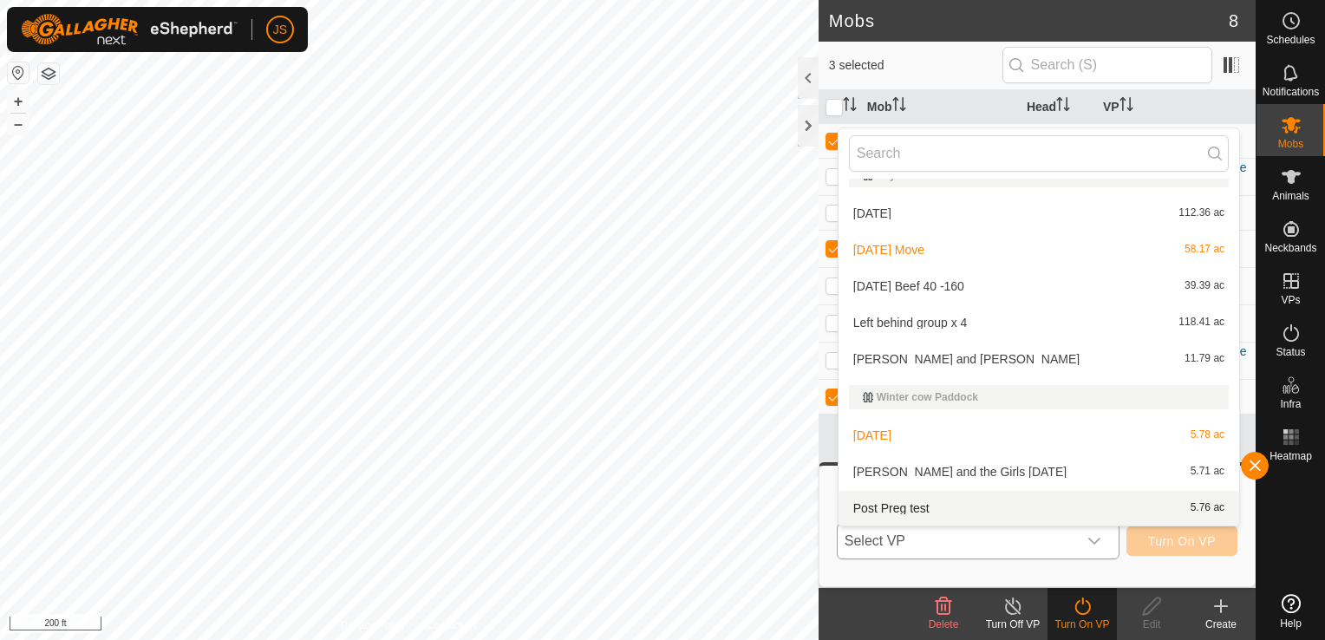
click at [1040, 501] on li "Post Preg test 5.76 ac" at bounding box center [1038, 508] width 401 height 35
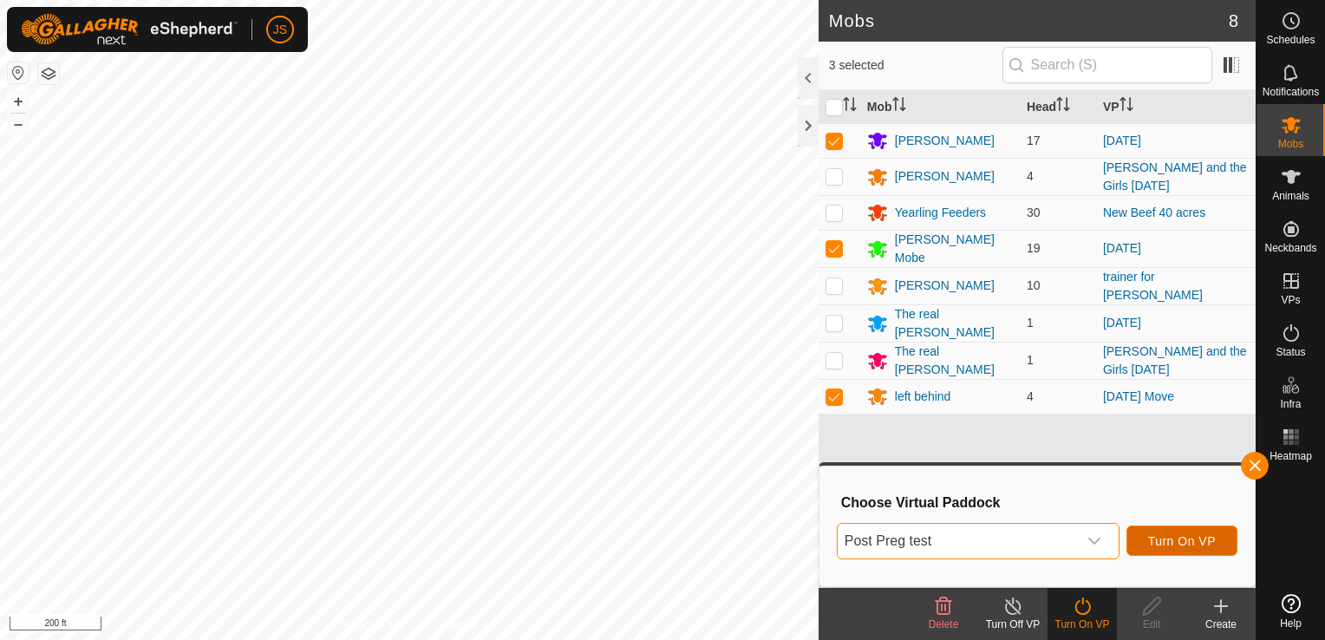
click at [1172, 536] on span "Turn On VP" at bounding box center [1182, 541] width 68 height 14
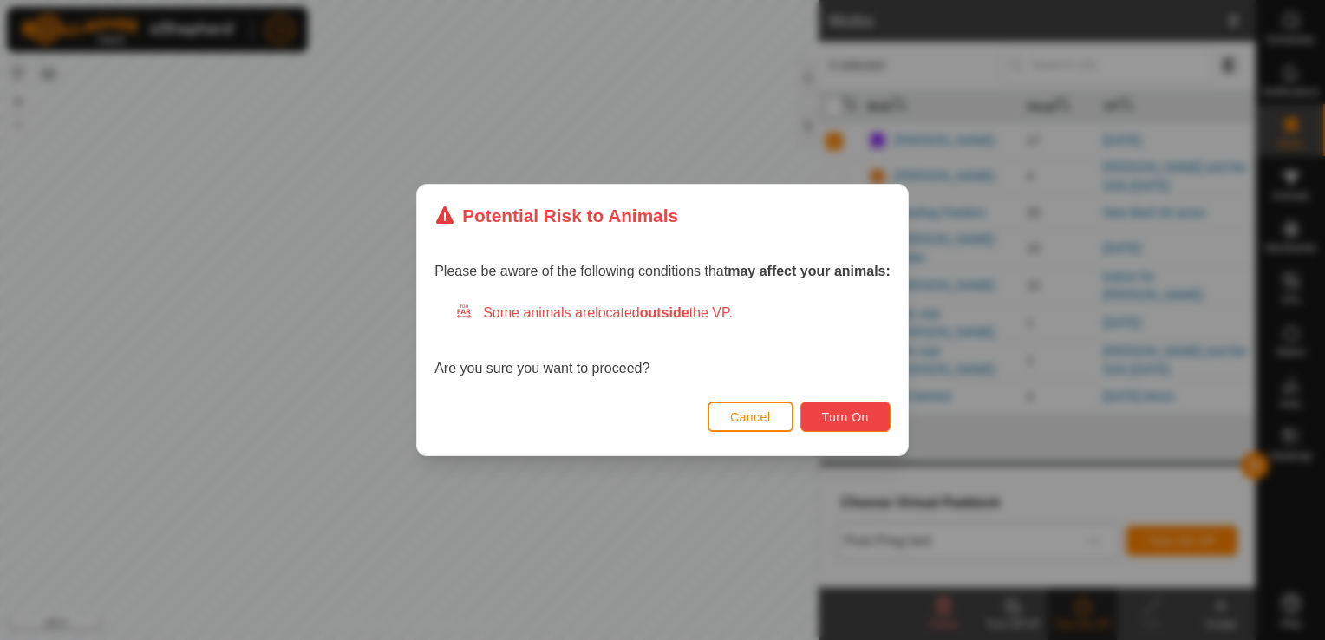
click at [846, 401] on button "Turn On" at bounding box center [845, 416] width 90 height 30
